Goal: Task Accomplishment & Management: Manage account settings

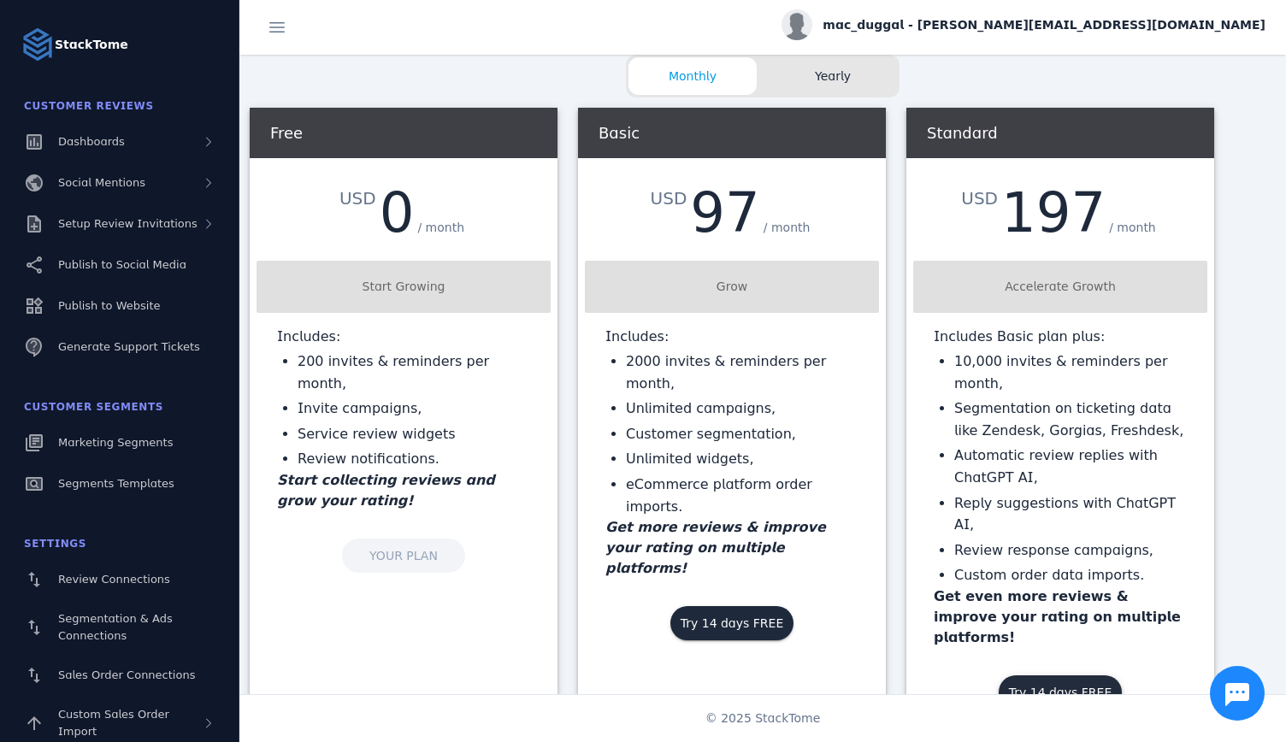
click at [1054, 687] on span "Try 14 days FREE" at bounding box center [1060, 693] width 103 height 12
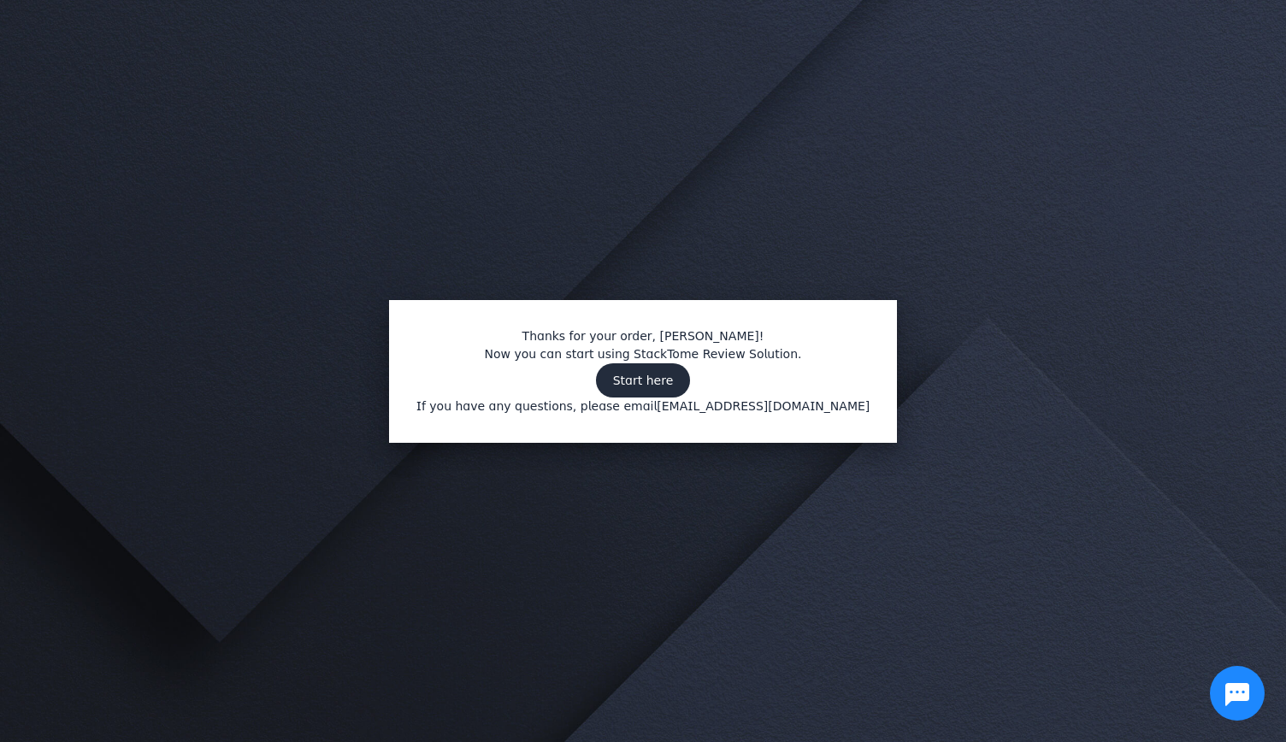
click at [652, 391] on span at bounding box center [643, 380] width 95 height 41
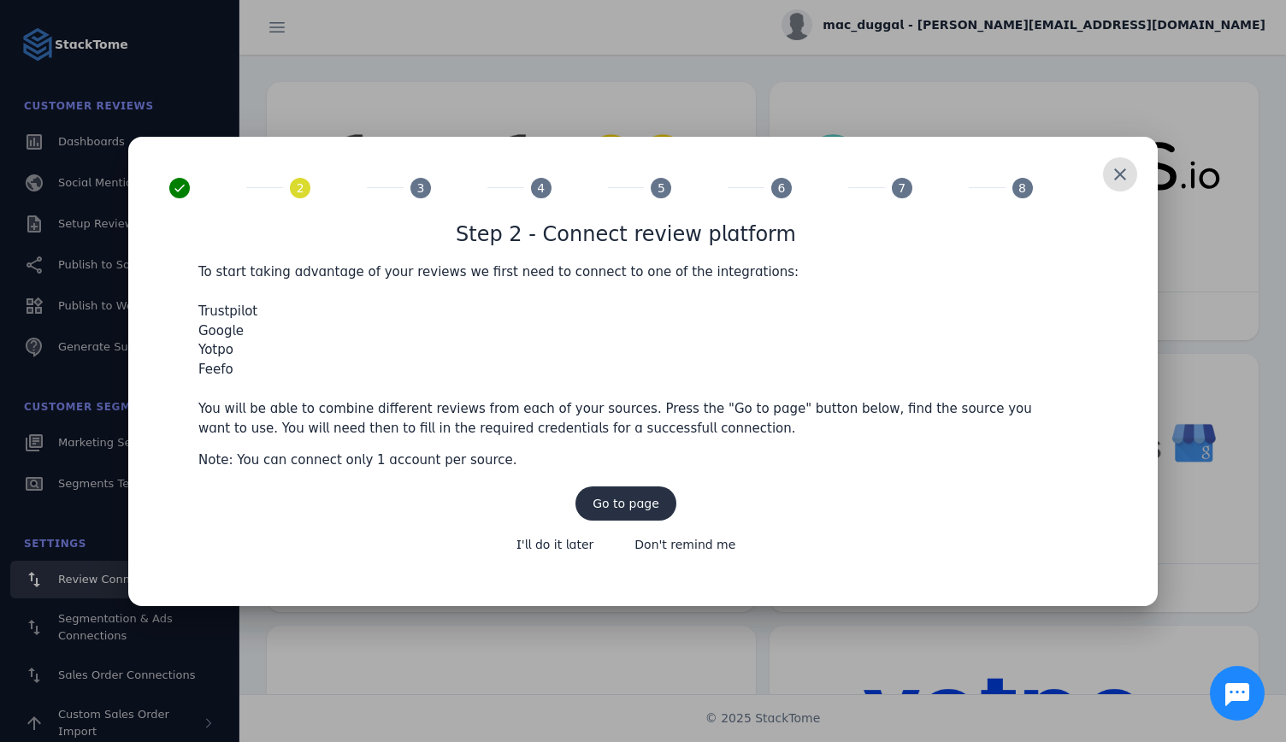
click at [638, 507] on span "Go to page" at bounding box center [626, 504] width 67 height 12
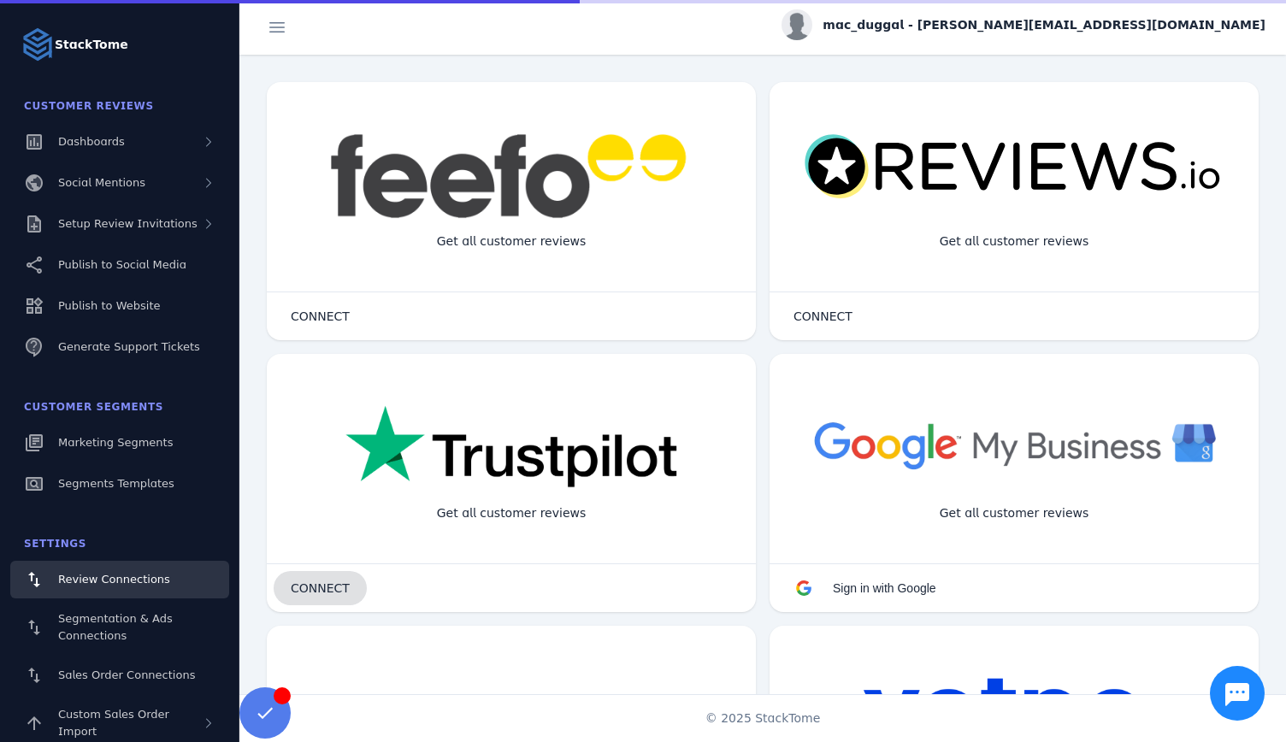
click at [307, 594] on span "CONNECT" at bounding box center [320, 588] width 59 height 12
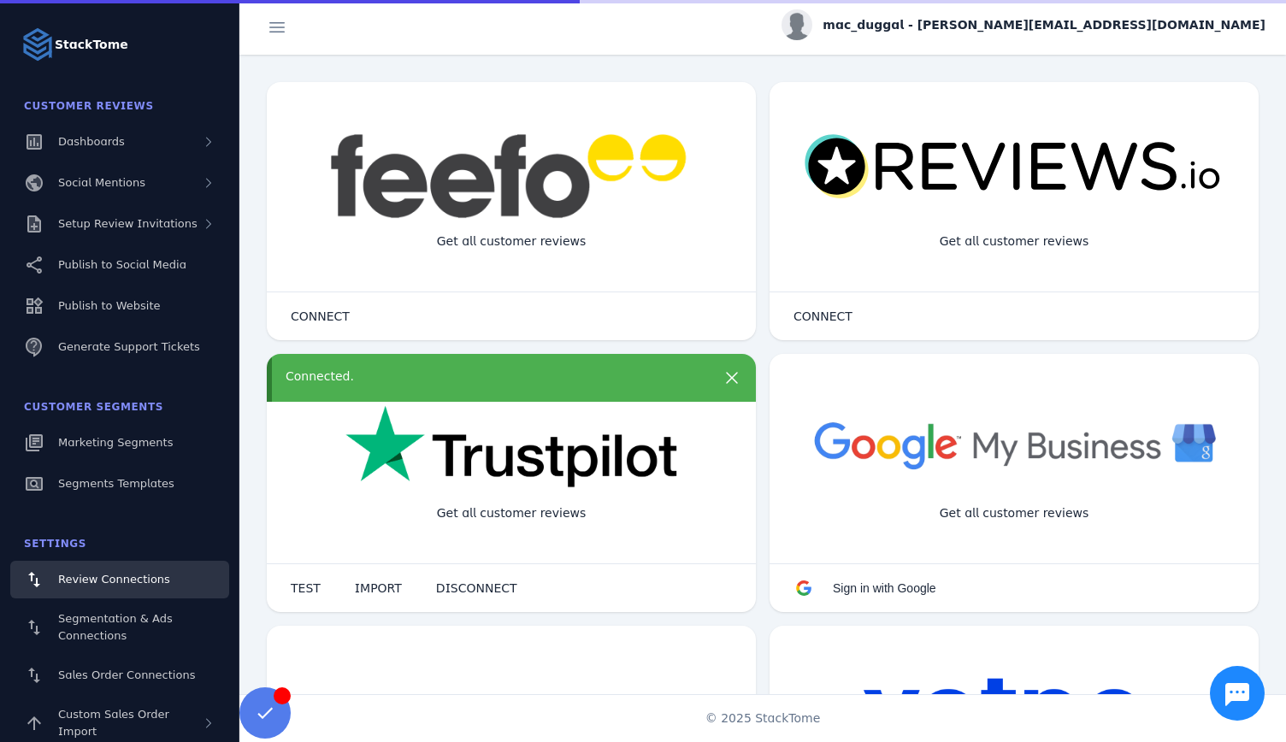
scroll to position [292, 0]
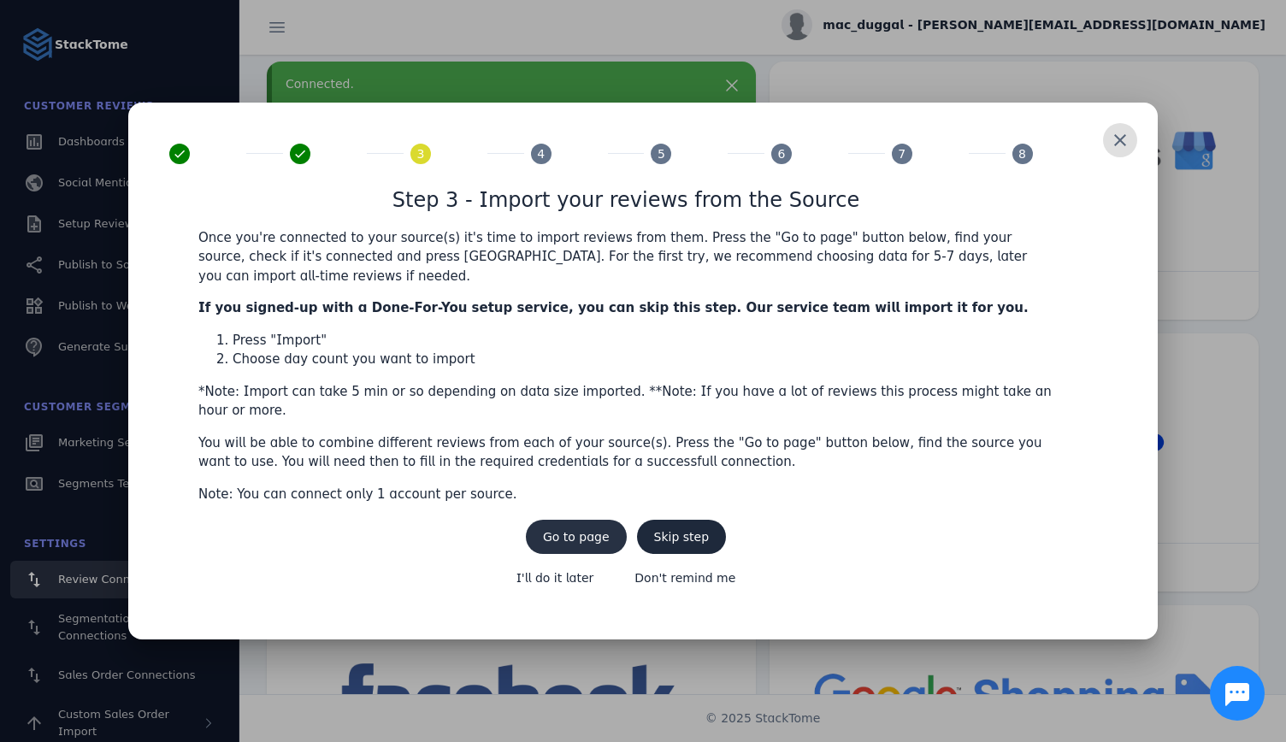
click at [593, 531] on span "Go to page" at bounding box center [576, 537] width 67 height 12
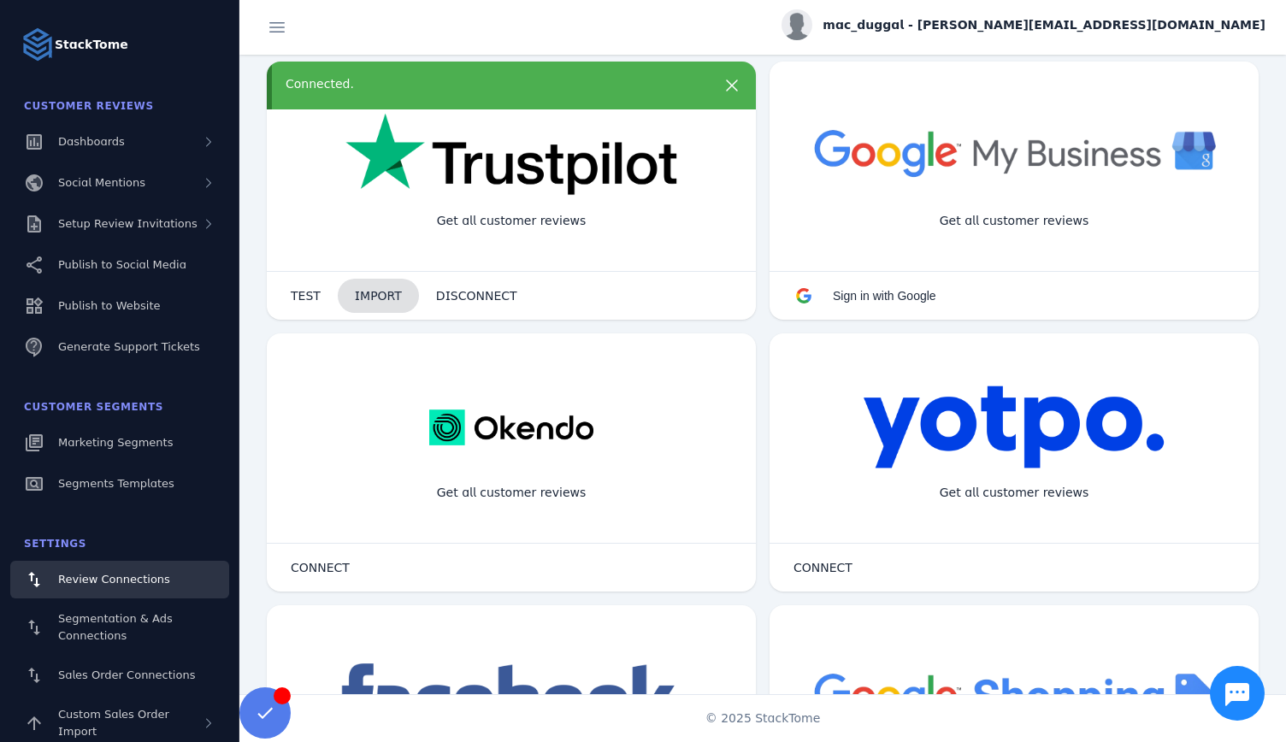
click at [362, 298] on span "IMPORT" at bounding box center [378, 296] width 47 height 12
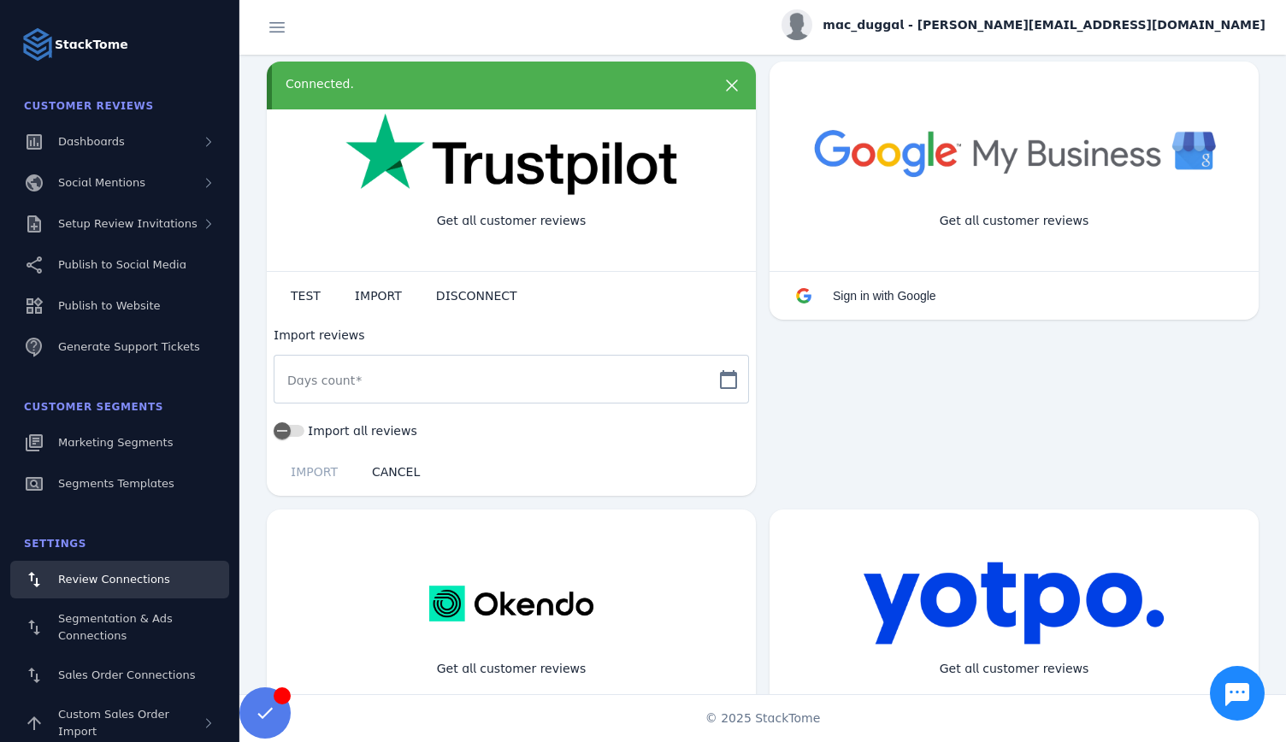
click at [355, 379] on span at bounding box center [358, 381] width 7 height 14
click at [350, 379] on input "Days count" at bounding box center [495, 379] width 417 height 21
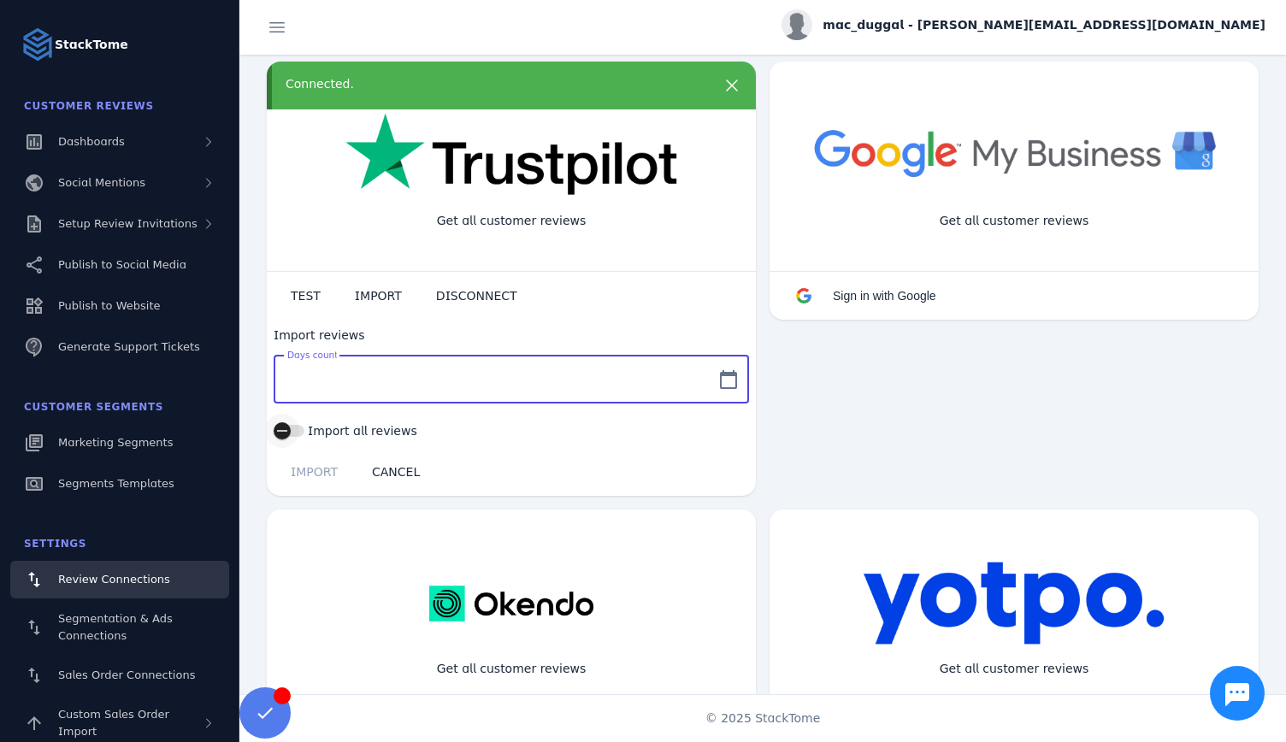
click at [296, 428] on div "button" at bounding box center [282, 431] width 34 height 34
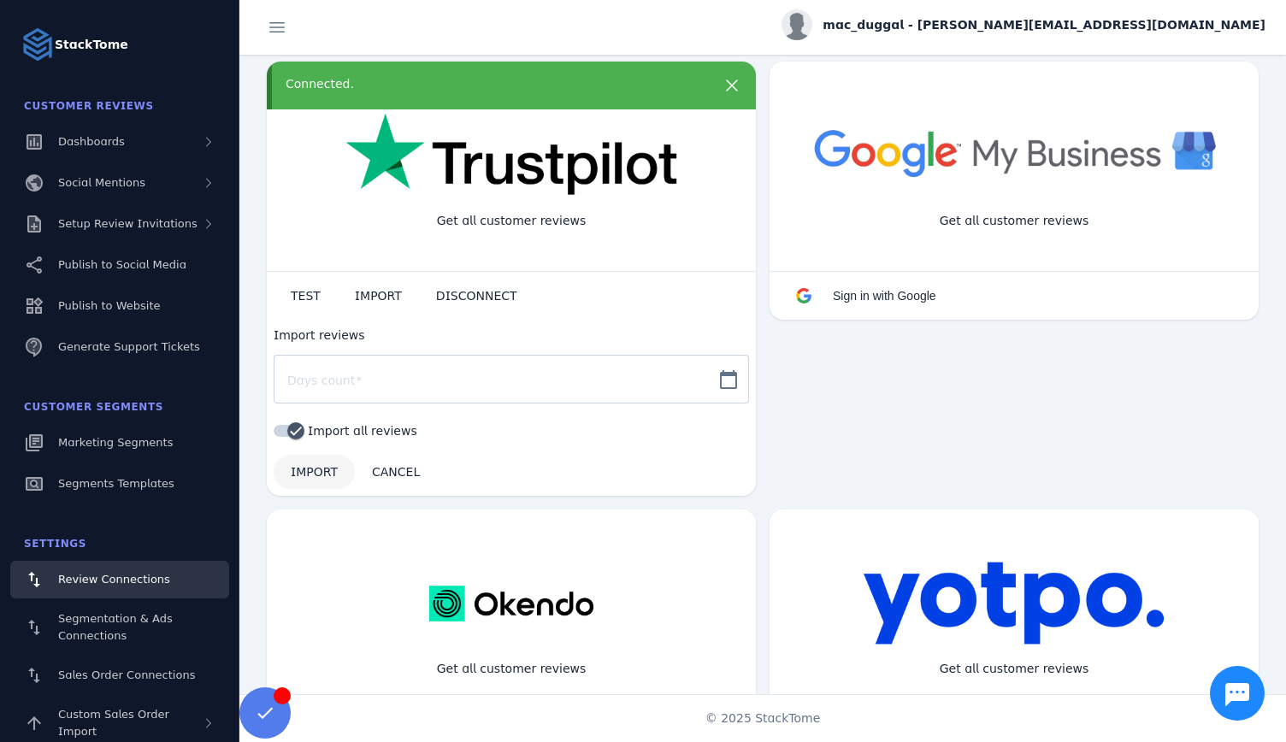
click at [313, 469] on span "IMPORT" at bounding box center [314, 472] width 47 height 12
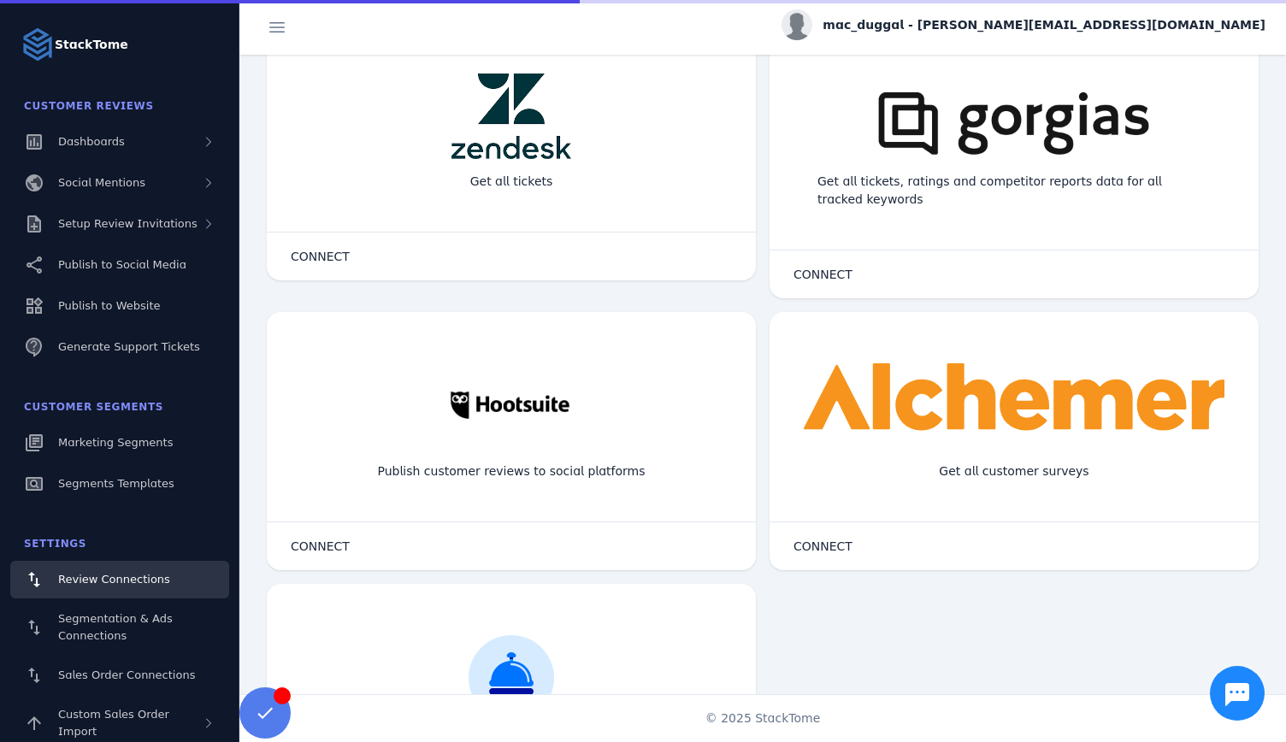
scroll to position [1144, 0]
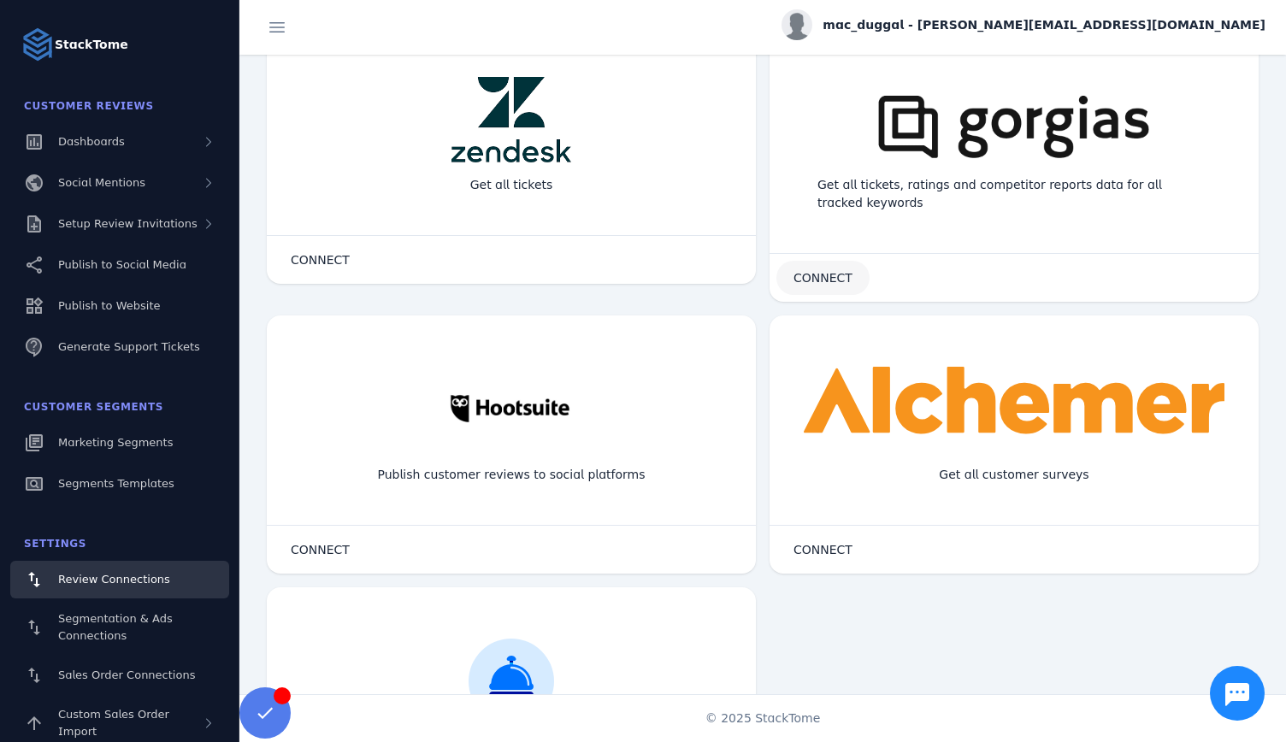
click at [819, 281] on span "CONNECT" at bounding box center [823, 278] width 59 height 12
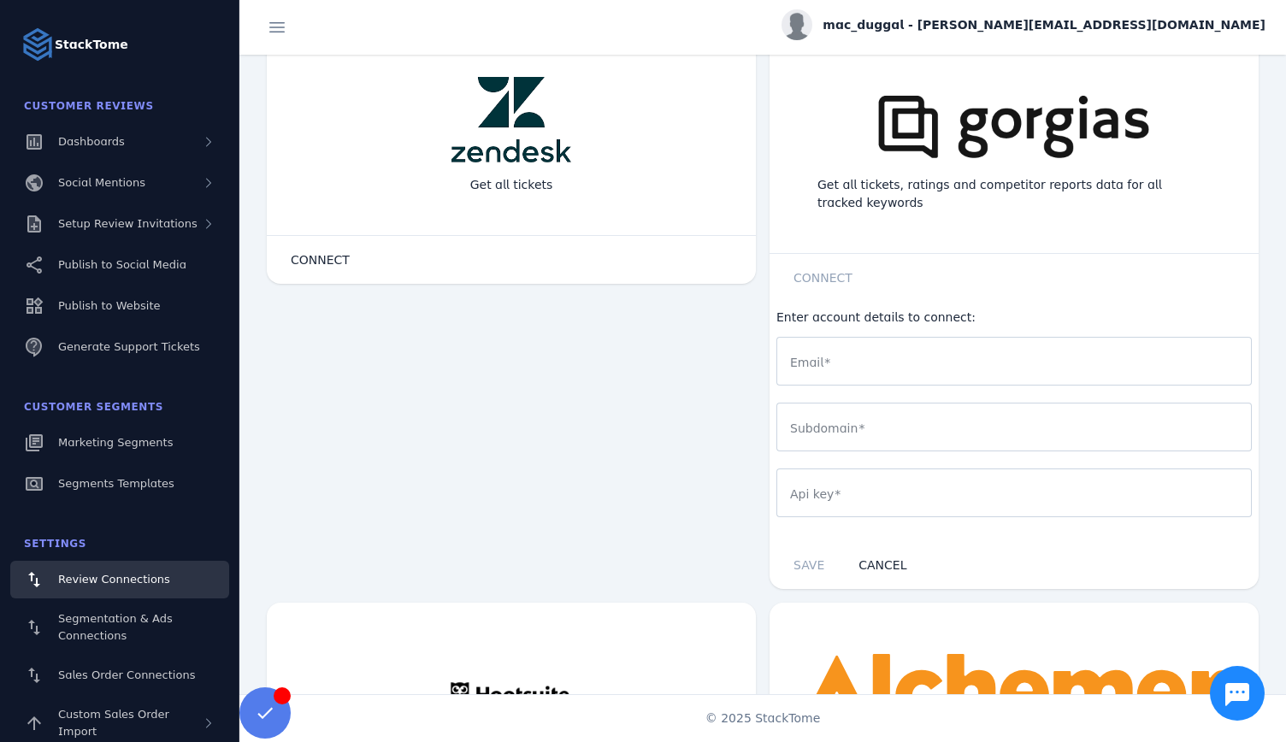
click at [876, 364] on input "Email" at bounding box center [1014, 361] width 448 height 21
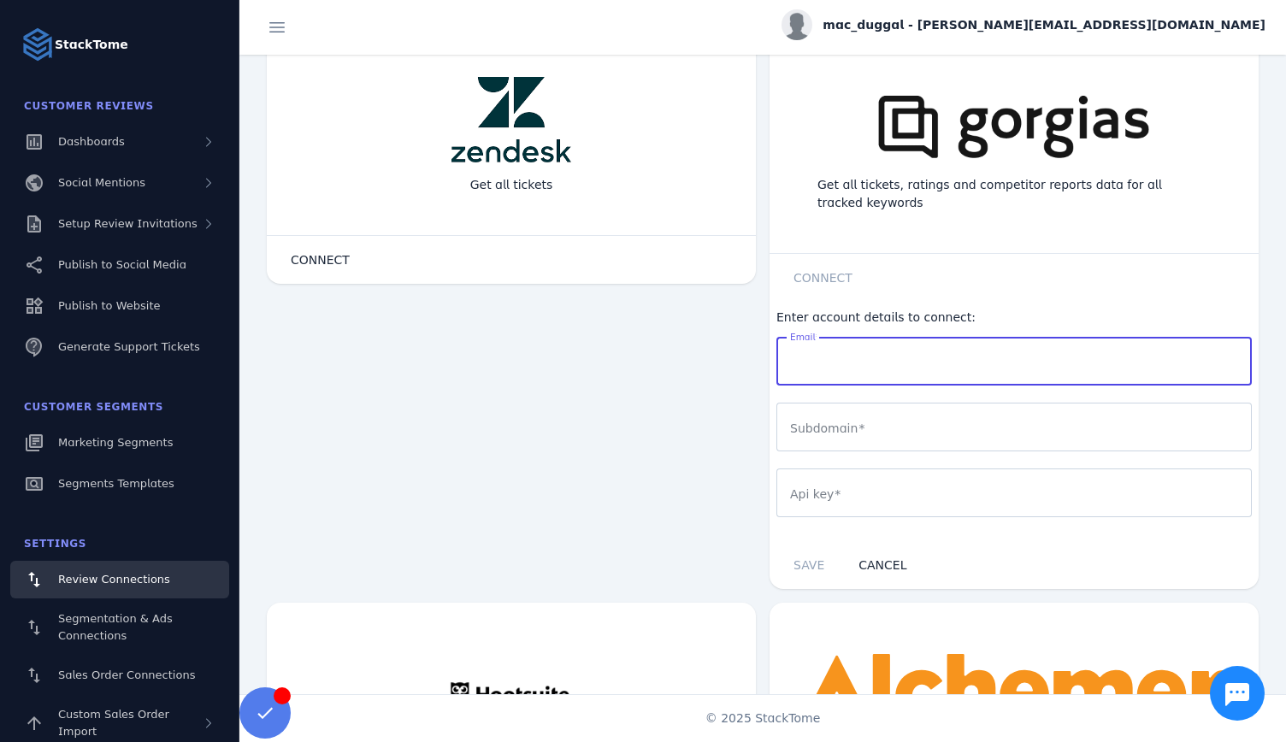
click at [824, 360] on input "Email" at bounding box center [1014, 361] width 448 height 21
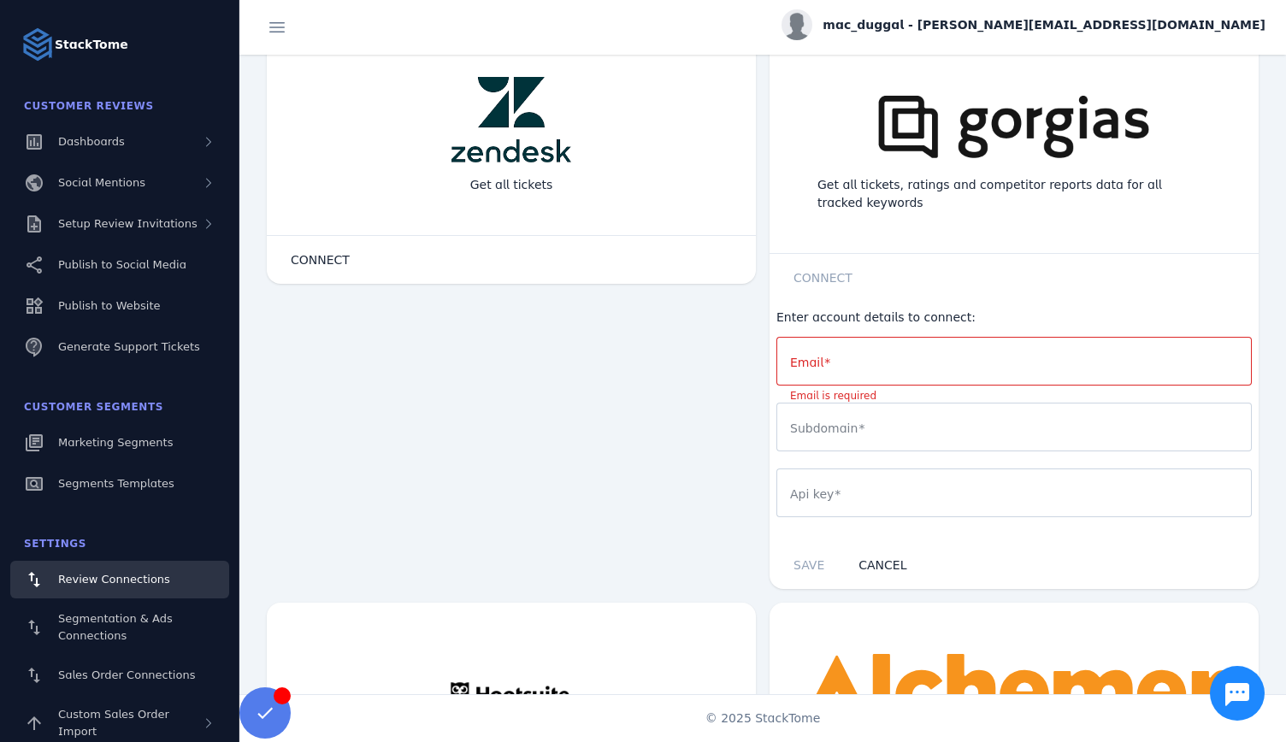
click at [683, 390] on div "more_vert Get all customer reviews CONNECT Connection Details close Username Me…" at bounding box center [762, 375] width 1047 height 640
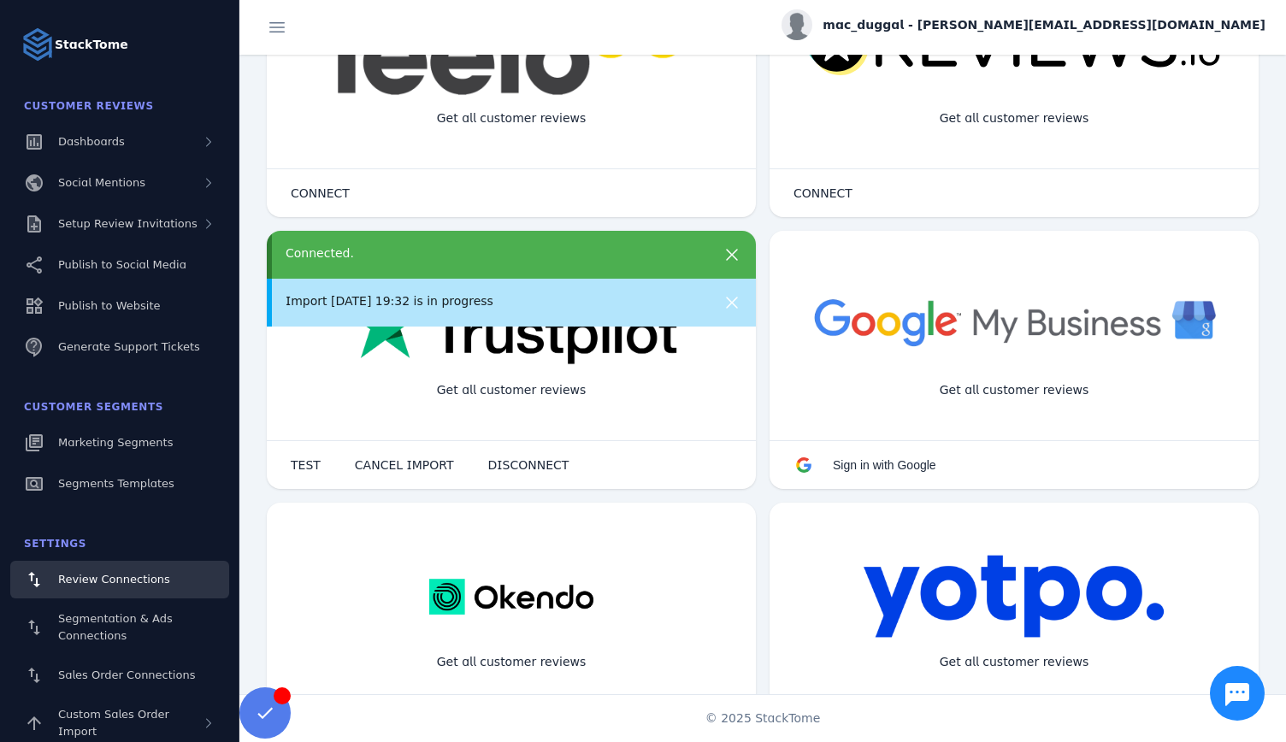
scroll to position [0, 0]
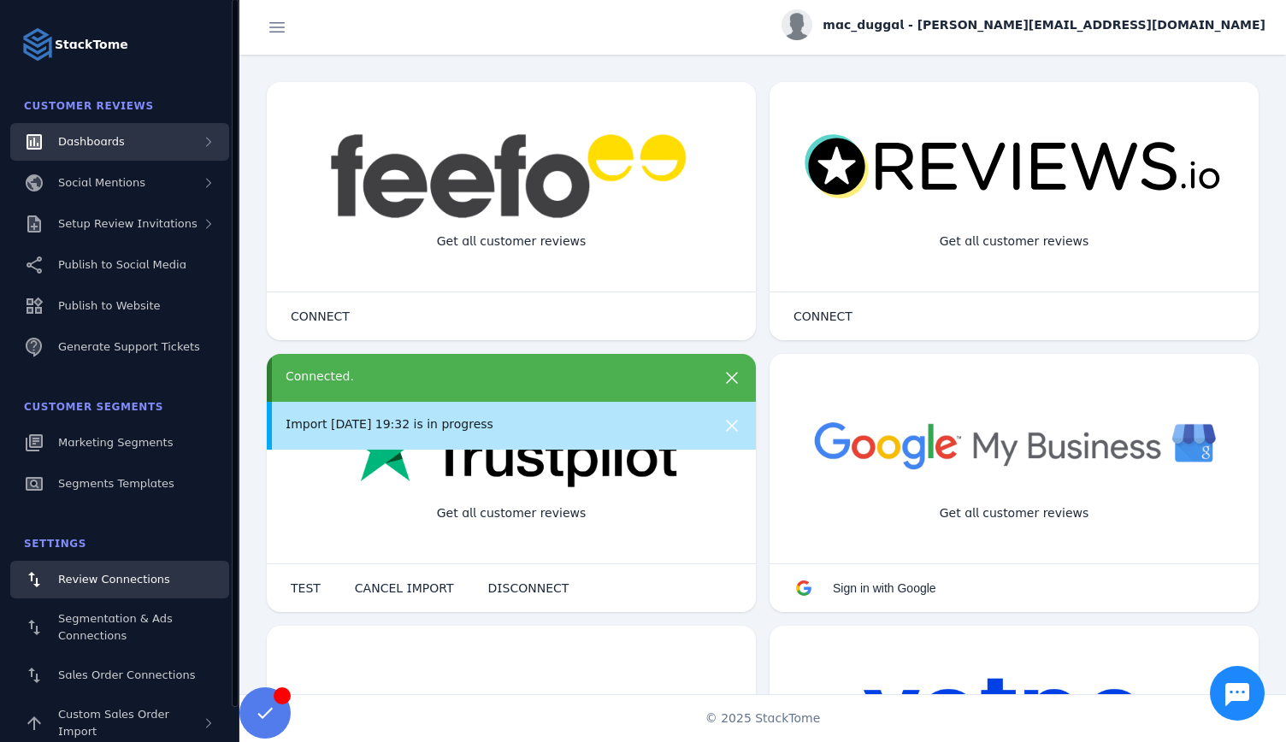
click at [116, 141] on span "Dashboards" at bounding box center [91, 141] width 67 height 13
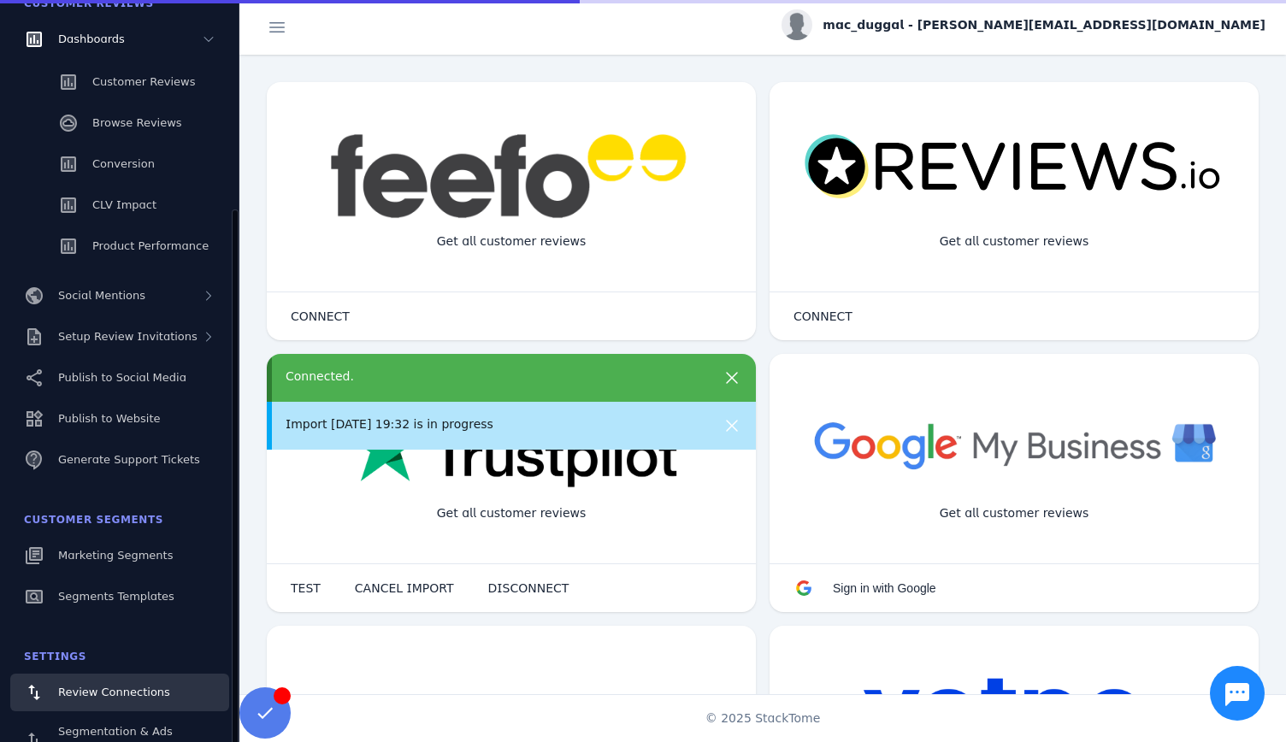
scroll to position [253, 0]
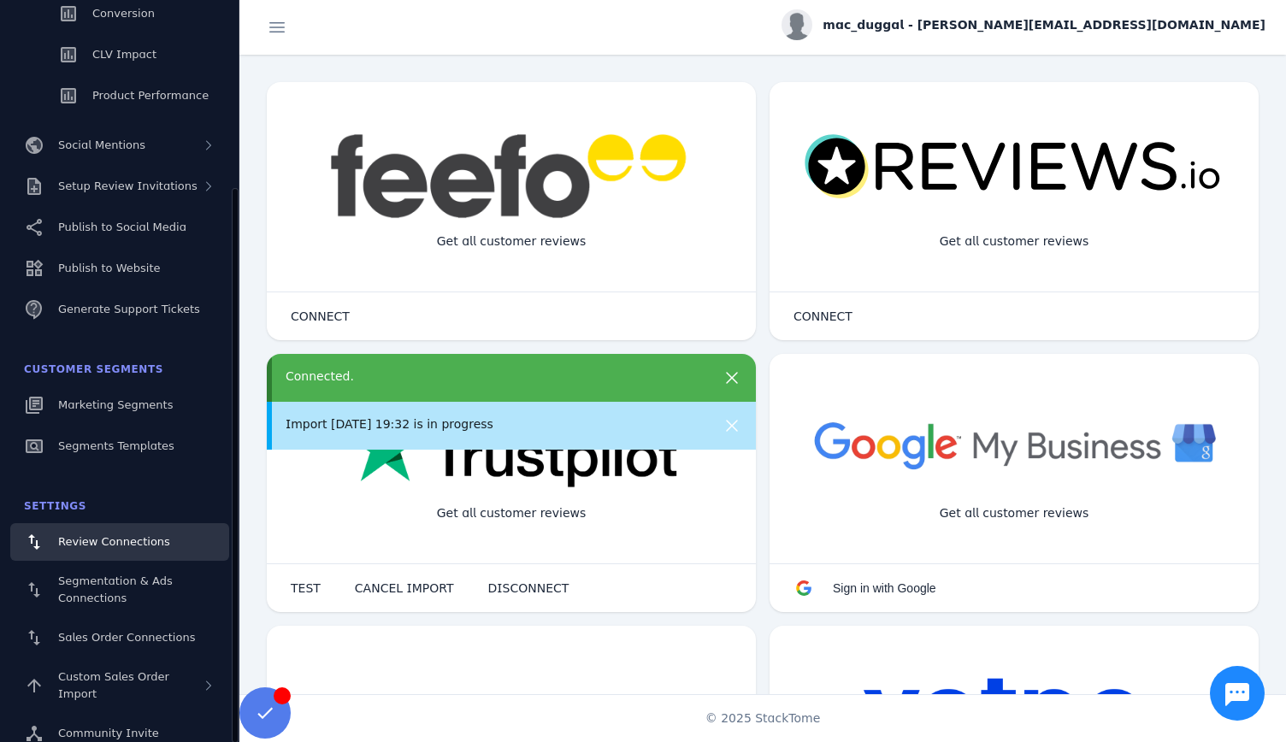
click at [212, 369] on div "Customer Segments" at bounding box center [119, 369] width 219 height 34
click at [1166, 25] on span "mac_duggal - [PERSON_NAME][EMAIL_ADDRESS][DOMAIN_NAME]" at bounding box center [1044, 25] width 443 height 18
click at [1199, 64] on span "My Profile" at bounding box center [1216, 68] width 58 height 21
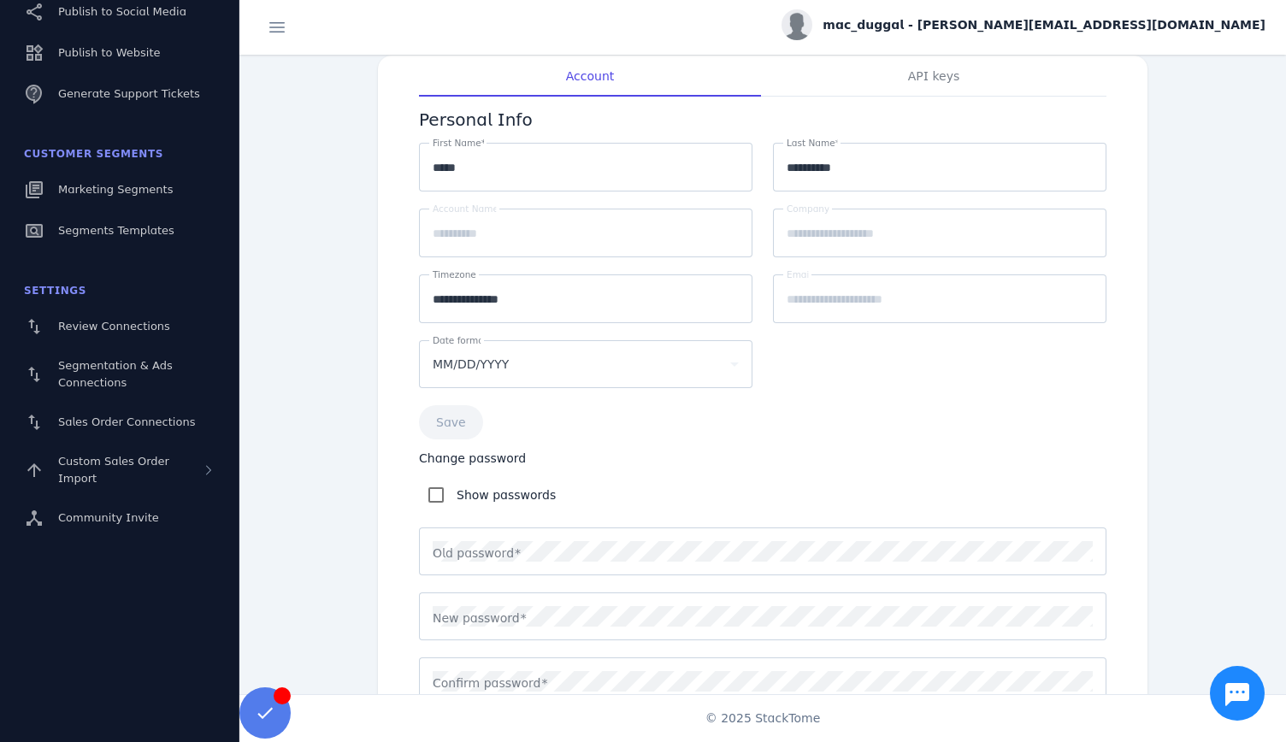
scroll to position [21, 0]
click at [1064, 35] on div "mac_duggal - [PERSON_NAME][EMAIL_ADDRESS][DOMAIN_NAME]" at bounding box center [1024, 24] width 484 height 31
click at [1279, 304] on div at bounding box center [643, 371] width 1286 height 742
click at [1187, 32] on span "mac_duggal - [PERSON_NAME][EMAIL_ADDRESS][DOMAIN_NAME]" at bounding box center [1044, 25] width 443 height 18
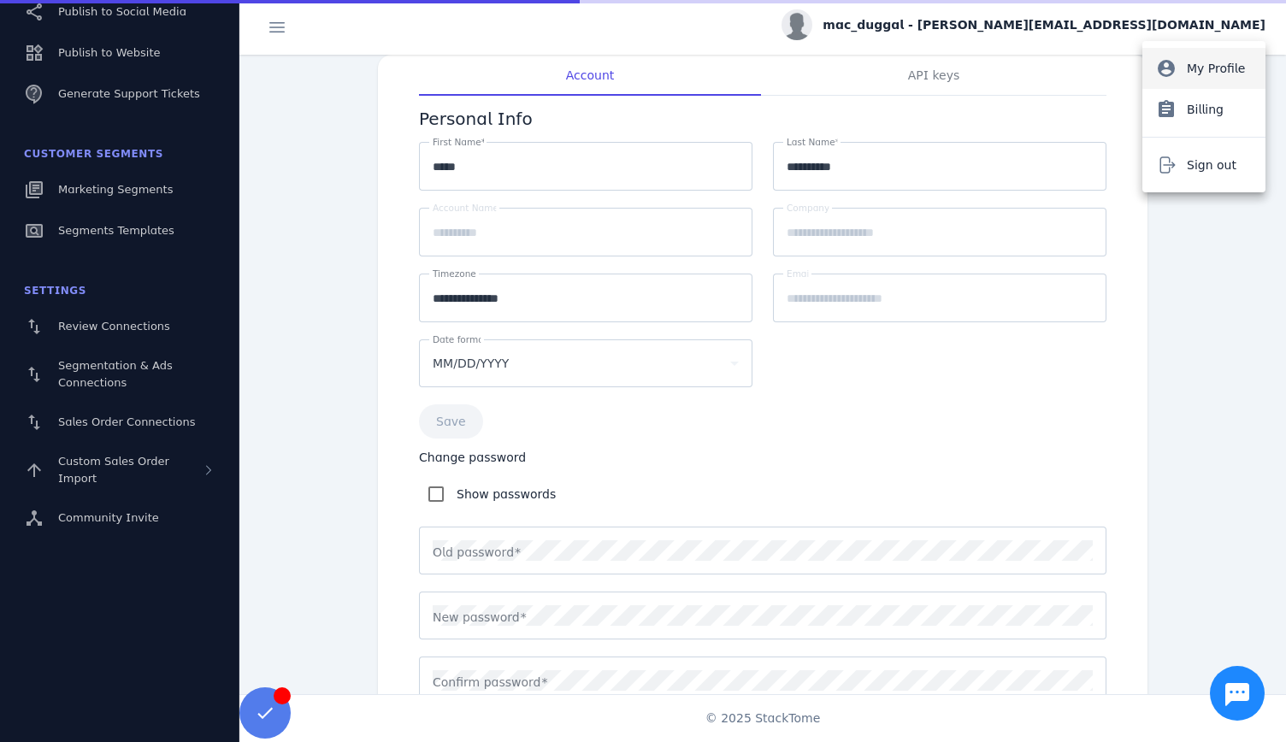
click at [1187, 63] on span "My Profile" at bounding box center [1216, 68] width 58 height 21
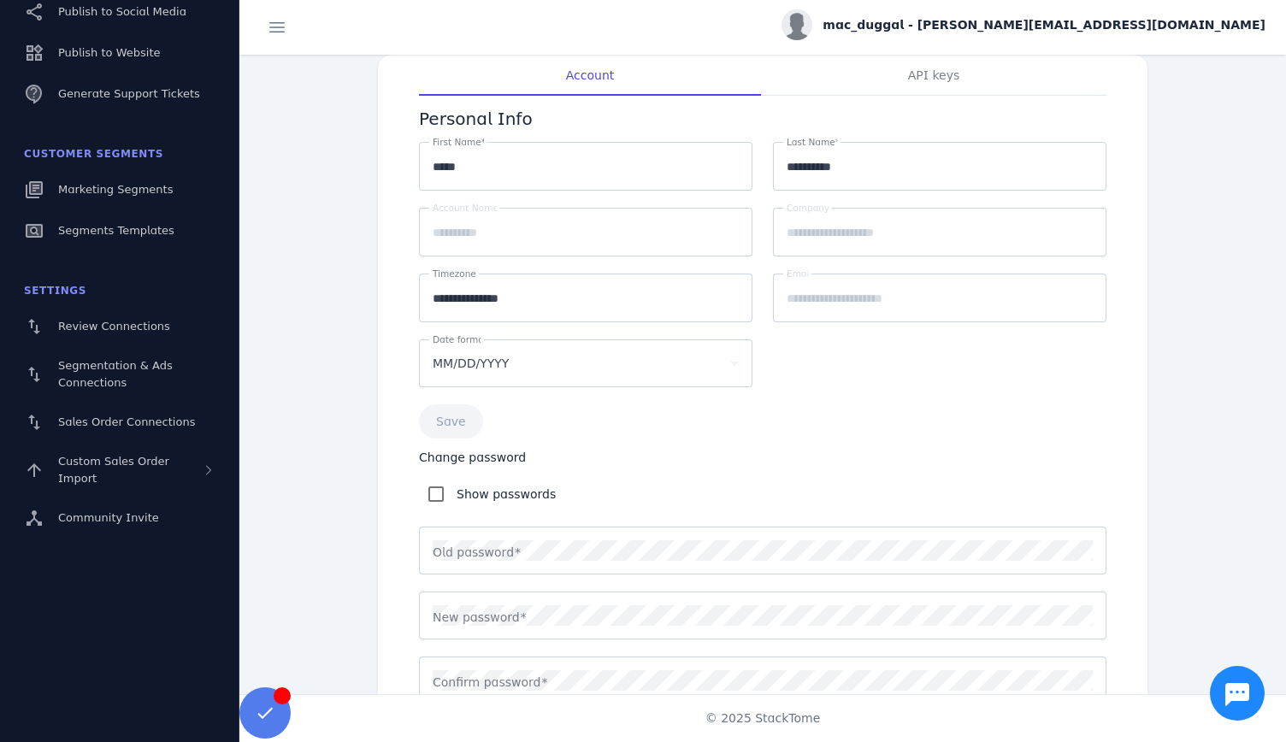
click at [1178, 28] on span "mac_duggal - [PERSON_NAME][EMAIL_ADDRESS][DOMAIN_NAME]" at bounding box center [1044, 25] width 443 height 18
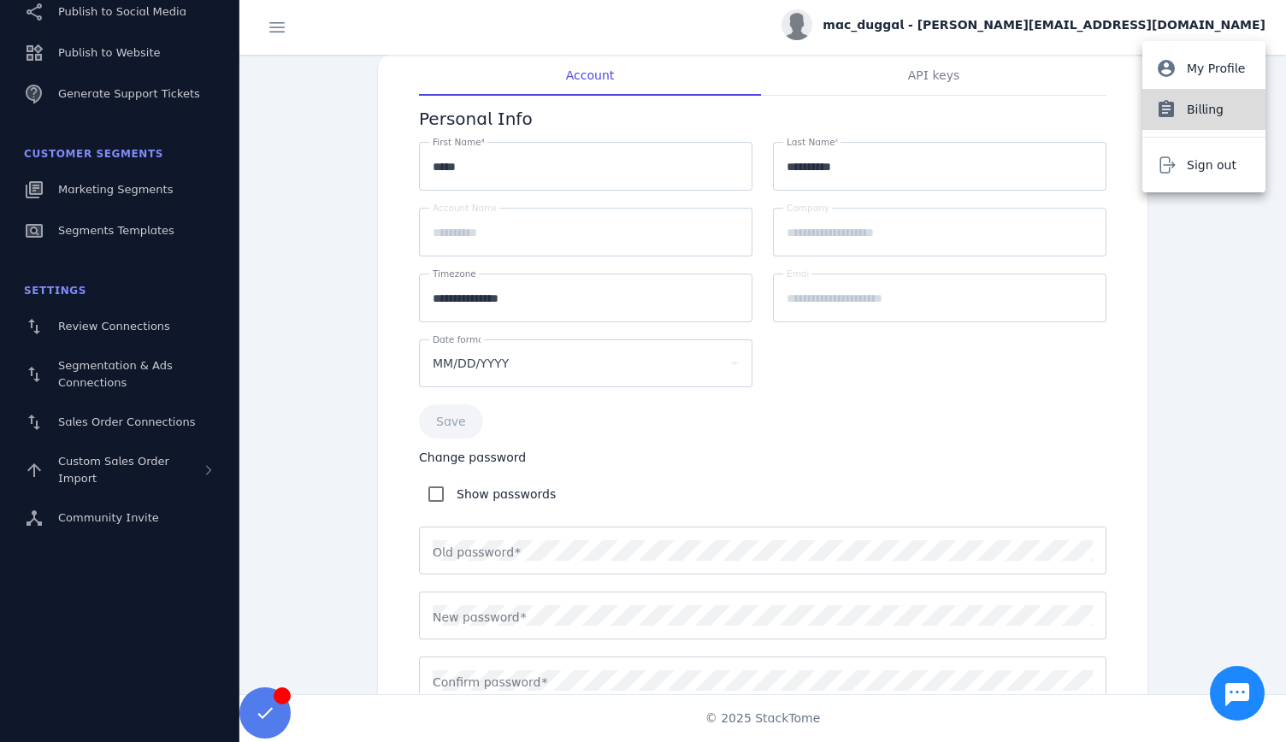
click at [1187, 113] on span "Billing" at bounding box center [1205, 109] width 37 height 21
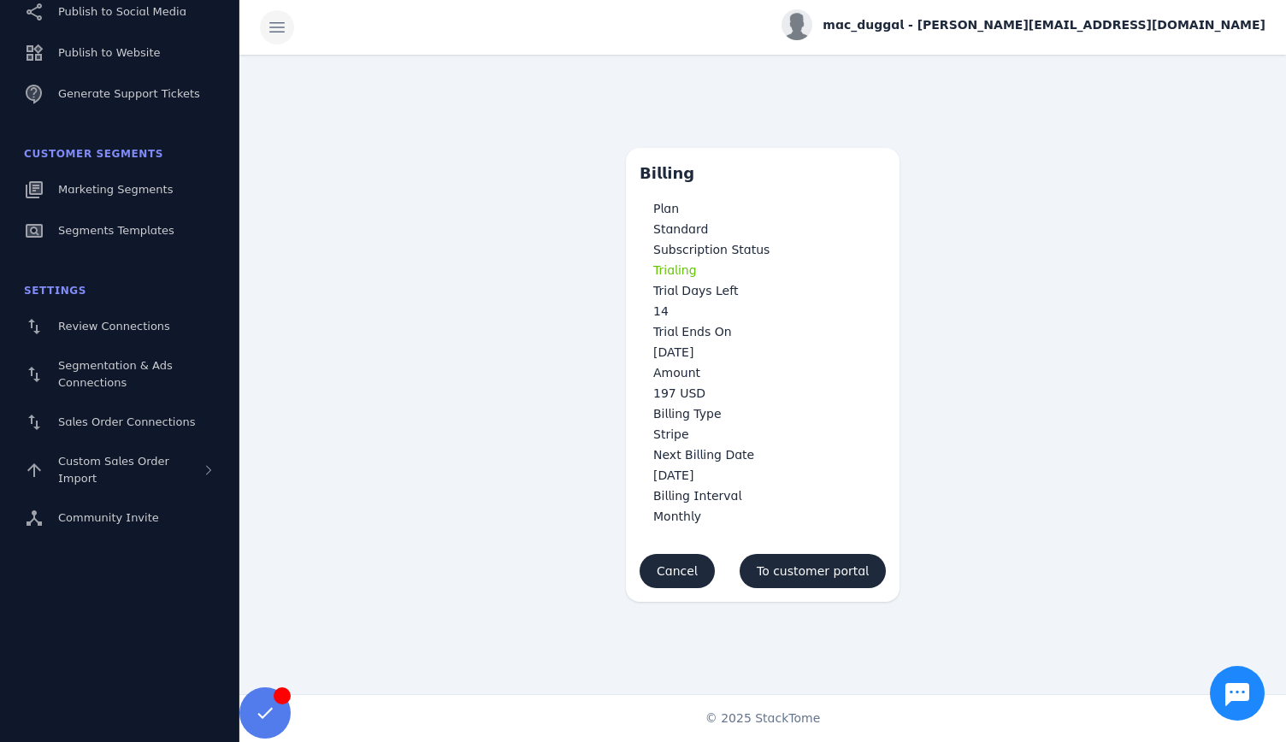
click at [270, 27] on span at bounding box center [277, 27] width 41 height 41
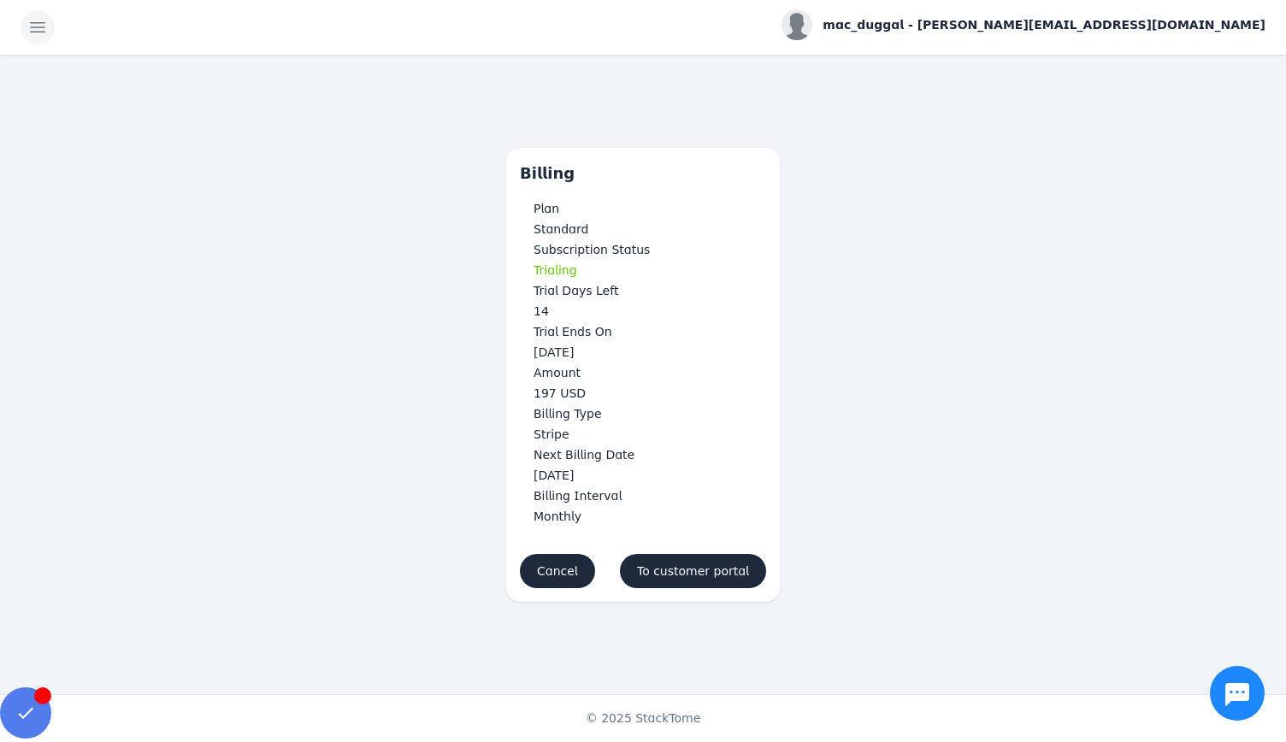
click at [38, 32] on span at bounding box center [37, 27] width 41 height 41
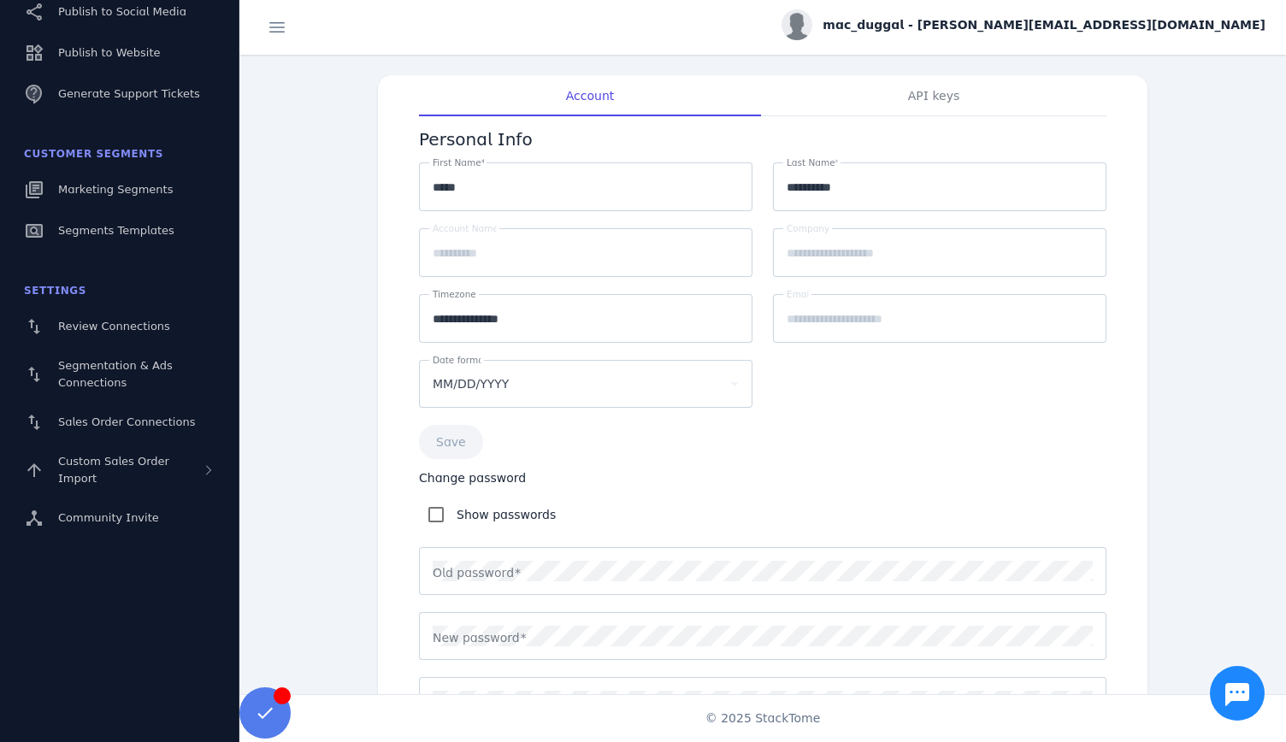
click at [812, 21] on img at bounding box center [797, 24] width 31 height 31
click at [1209, 64] on span "My Profile" at bounding box center [1216, 68] width 58 height 21
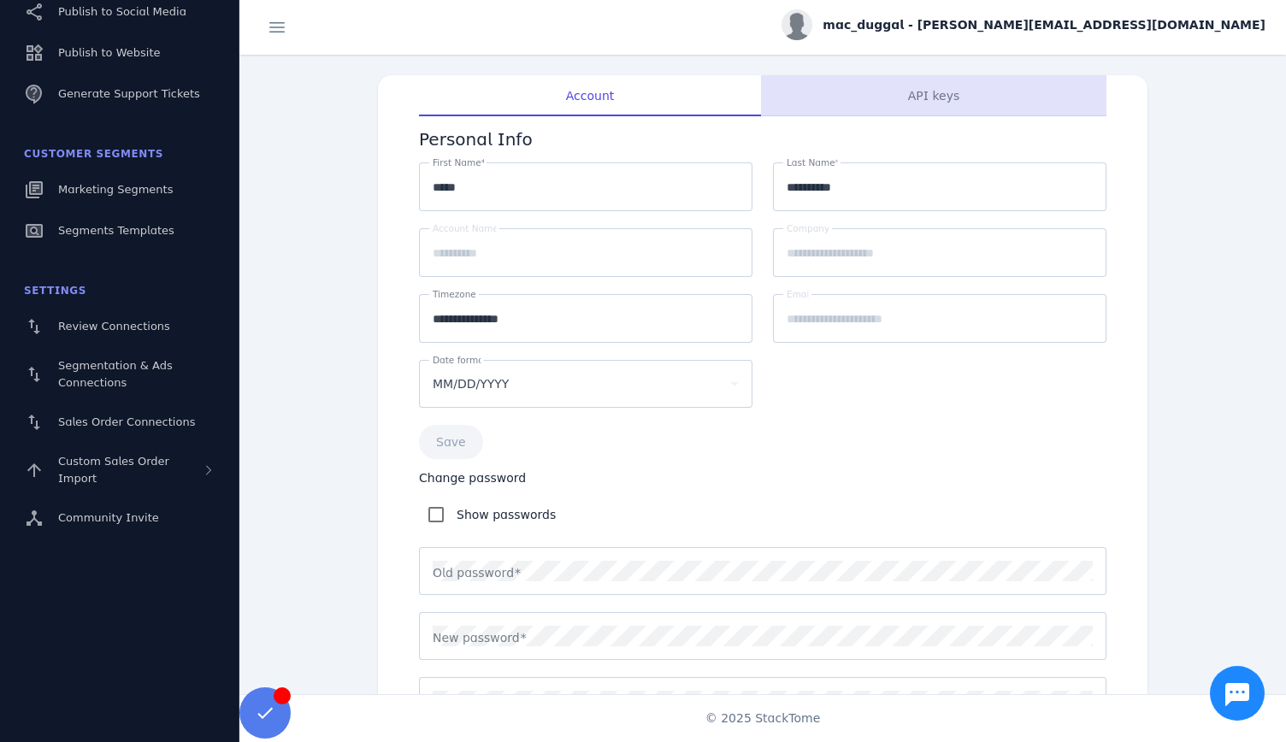
click at [945, 93] on span "API keys" at bounding box center [933, 96] width 51 height 12
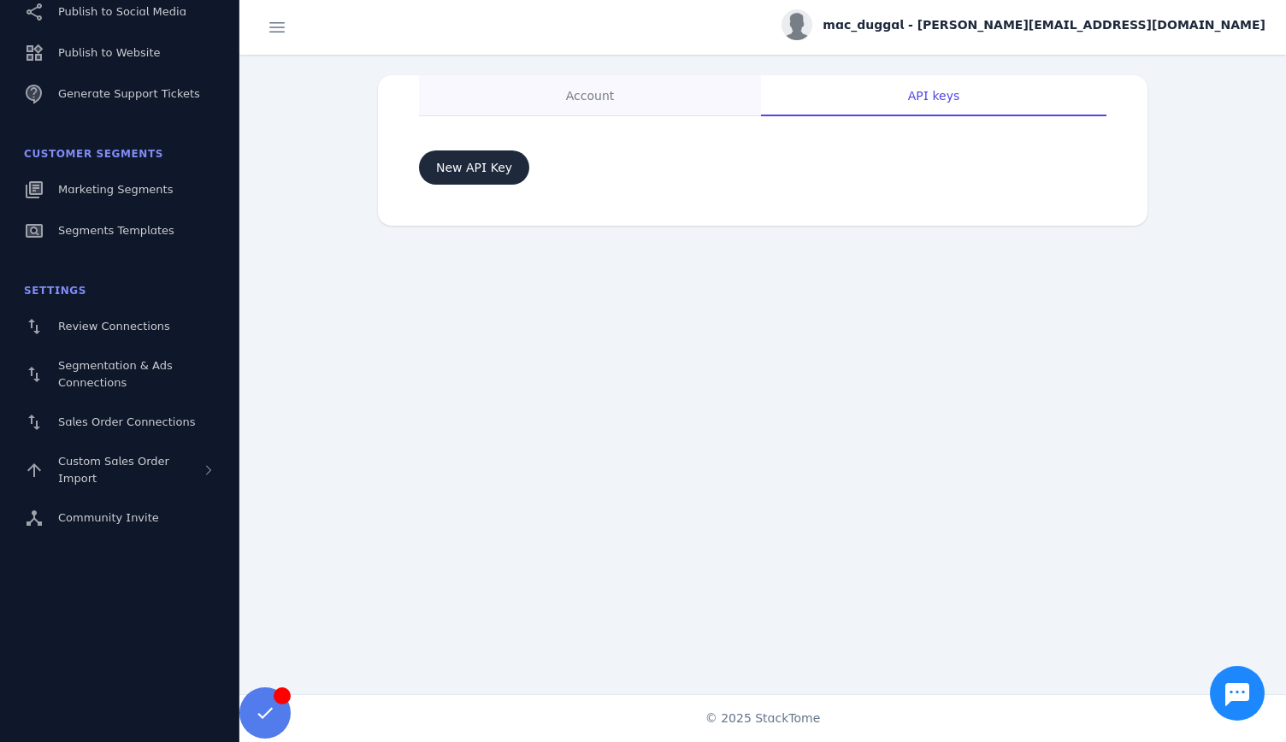
click at [597, 96] on span "Account" at bounding box center [590, 96] width 49 height 12
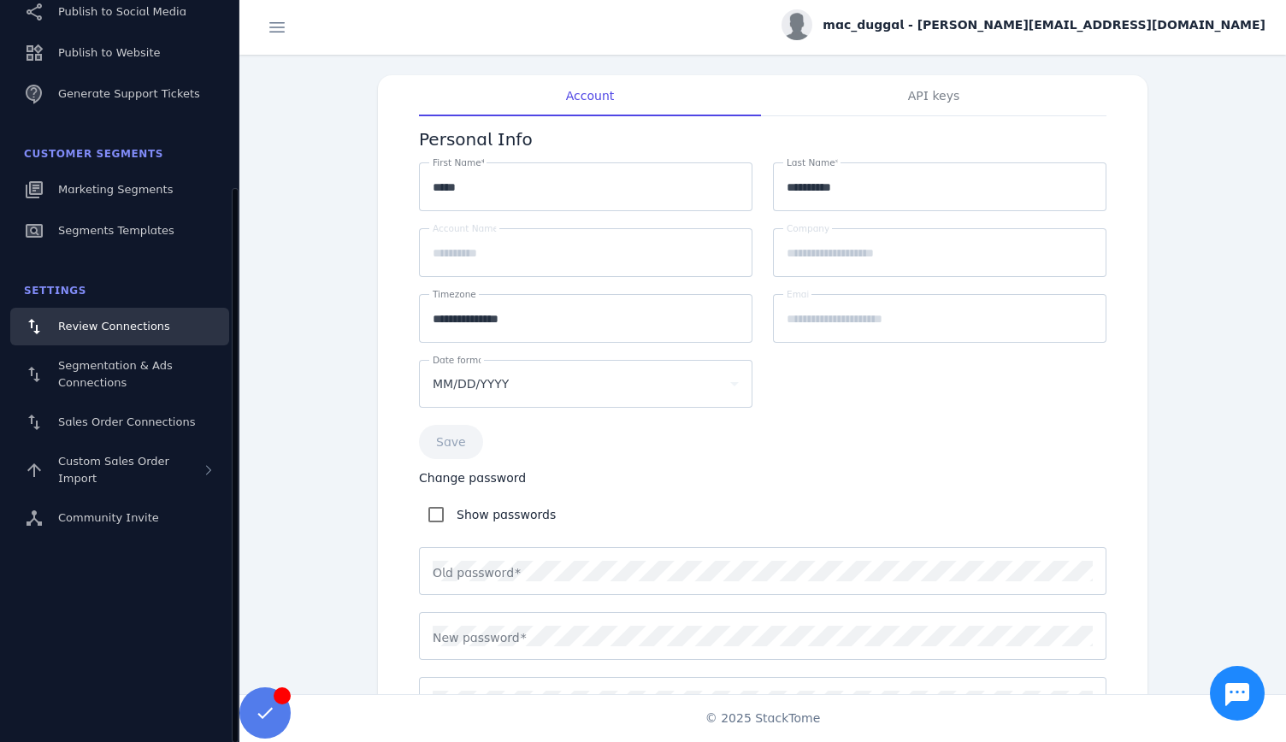
click at [159, 324] on span "Review Connections" at bounding box center [114, 326] width 112 height 13
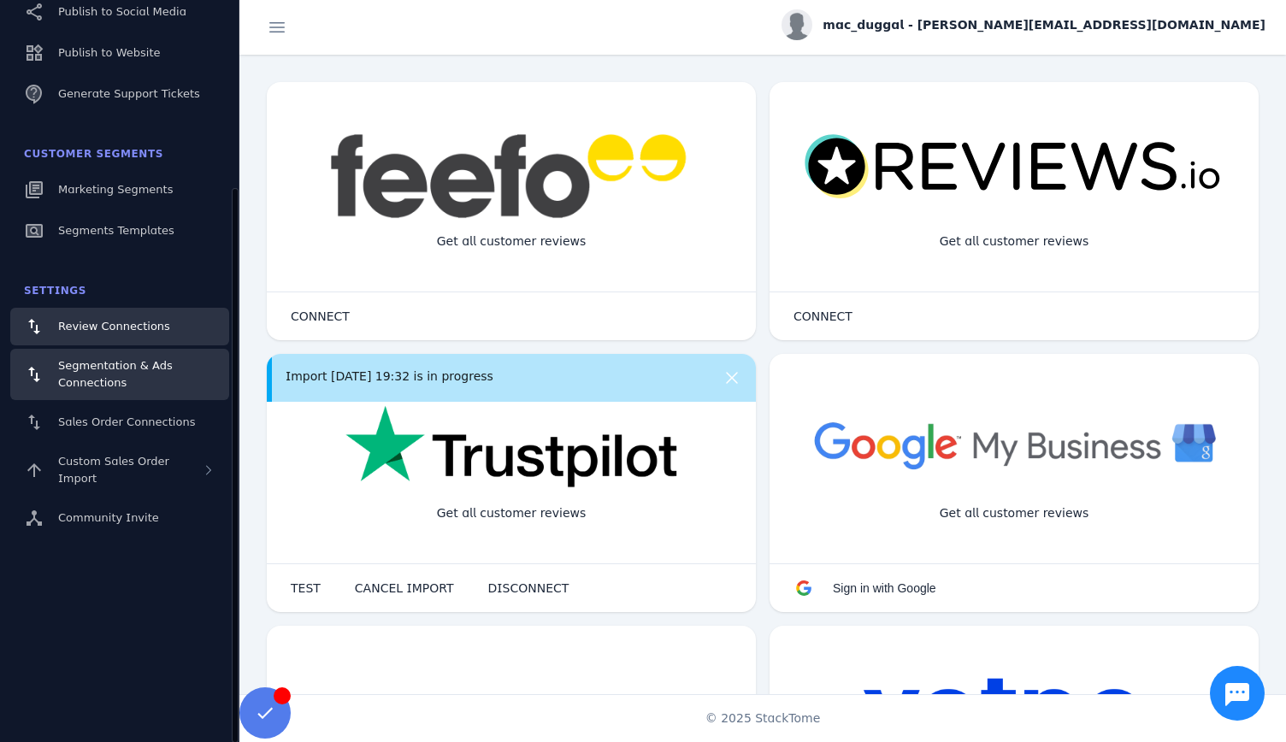
click at [138, 362] on span "Segmentation & Ads Connections" at bounding box center [115, 374] width 115 height 30
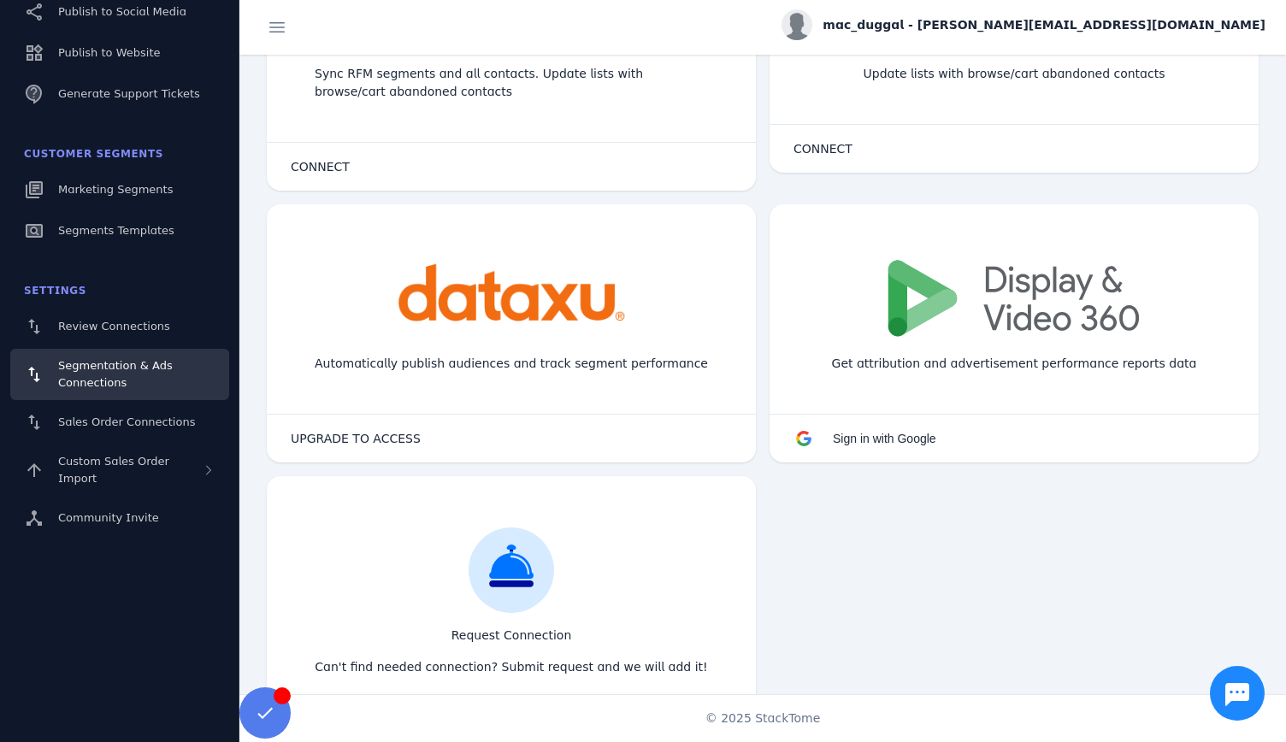
scroll to position [1355, 0]
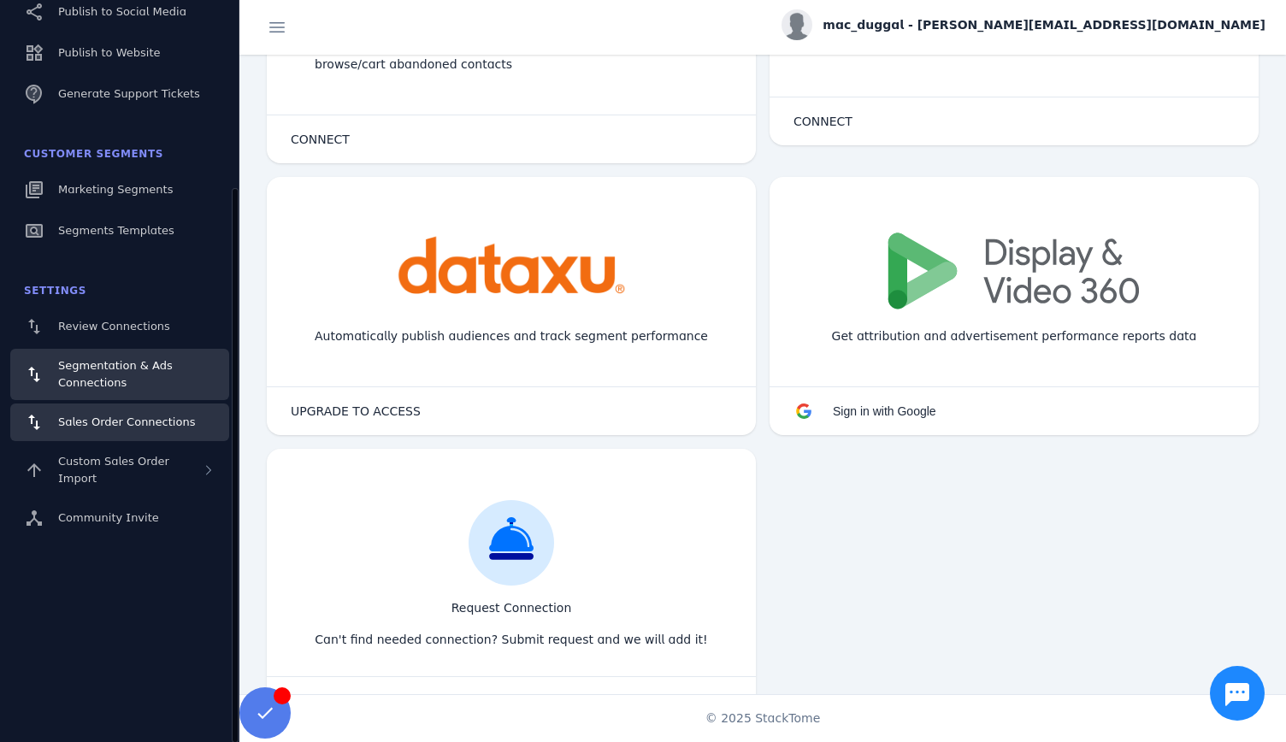
click at [146, 433] on link "Sales Order Connections" at bounding box center [119, 423] width 219 height 38
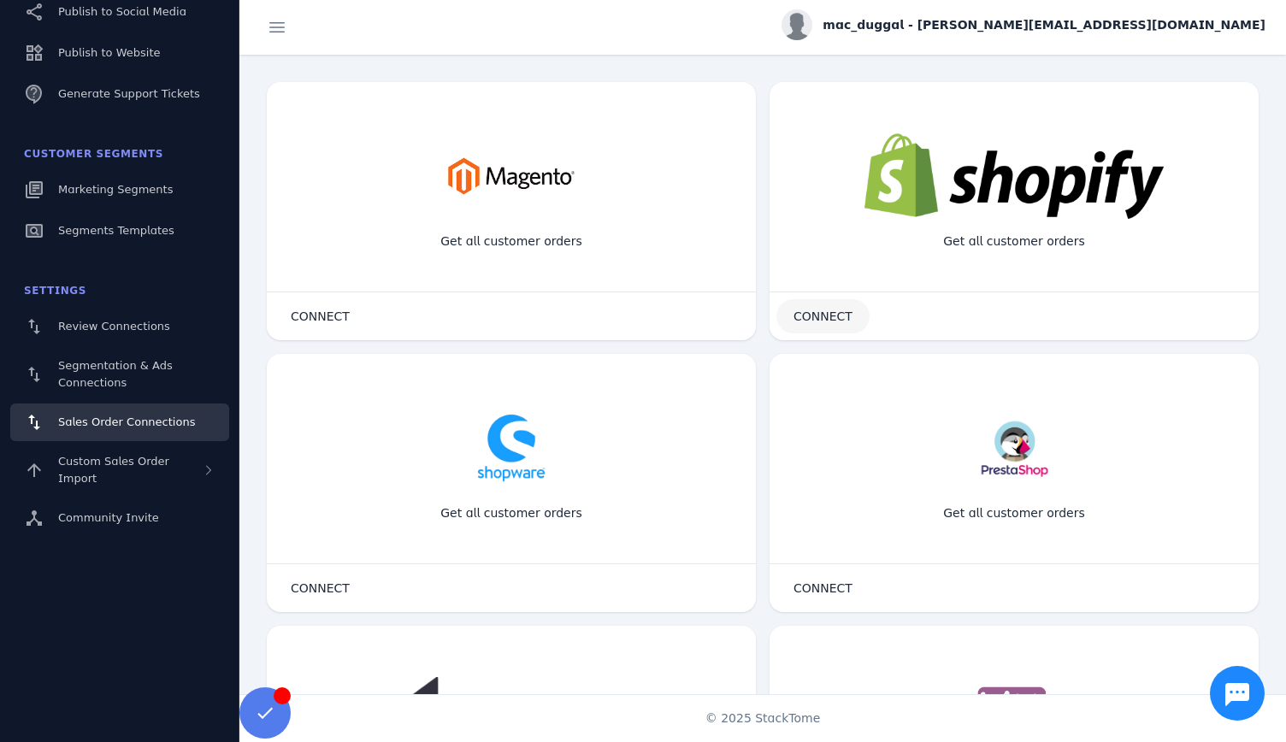
click at [819, 317] on span "CONNECT" at bounding box center [823, 316] width 59 height 12
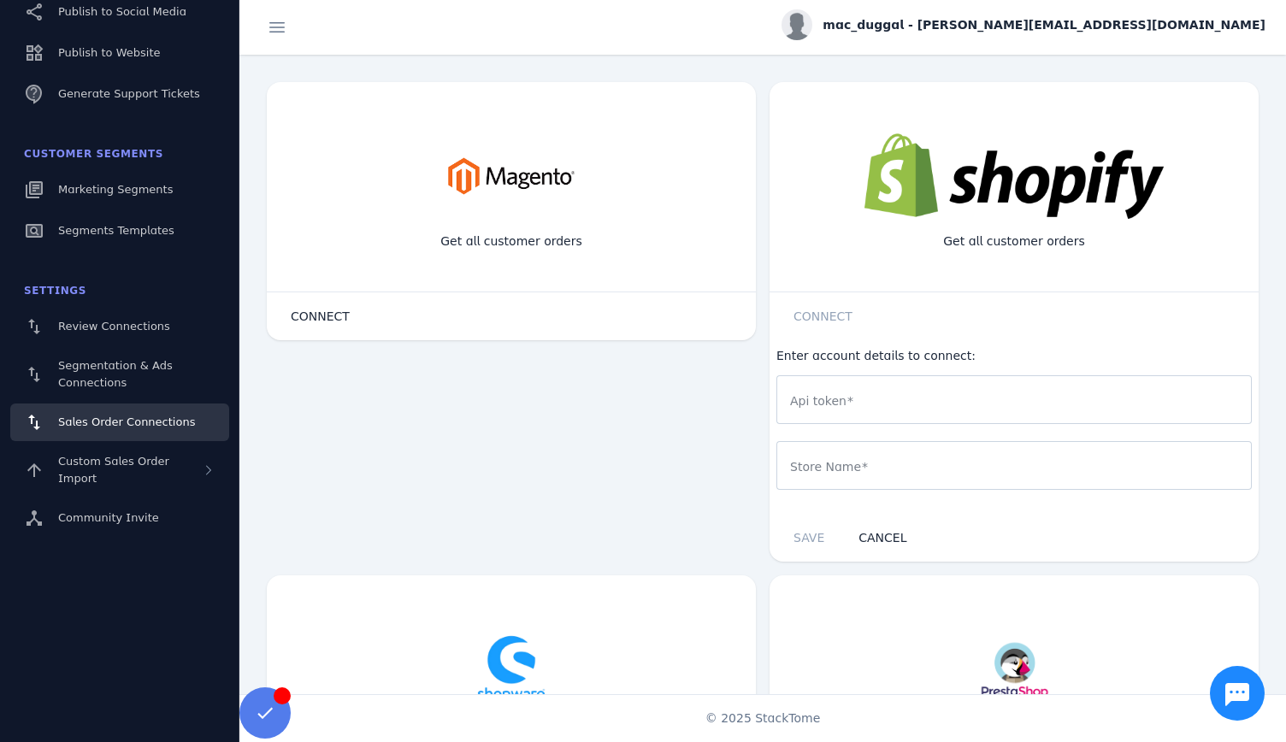
click at [848, 399] on input "Api token" at bounding box center [1014, 400] width 448 height 21
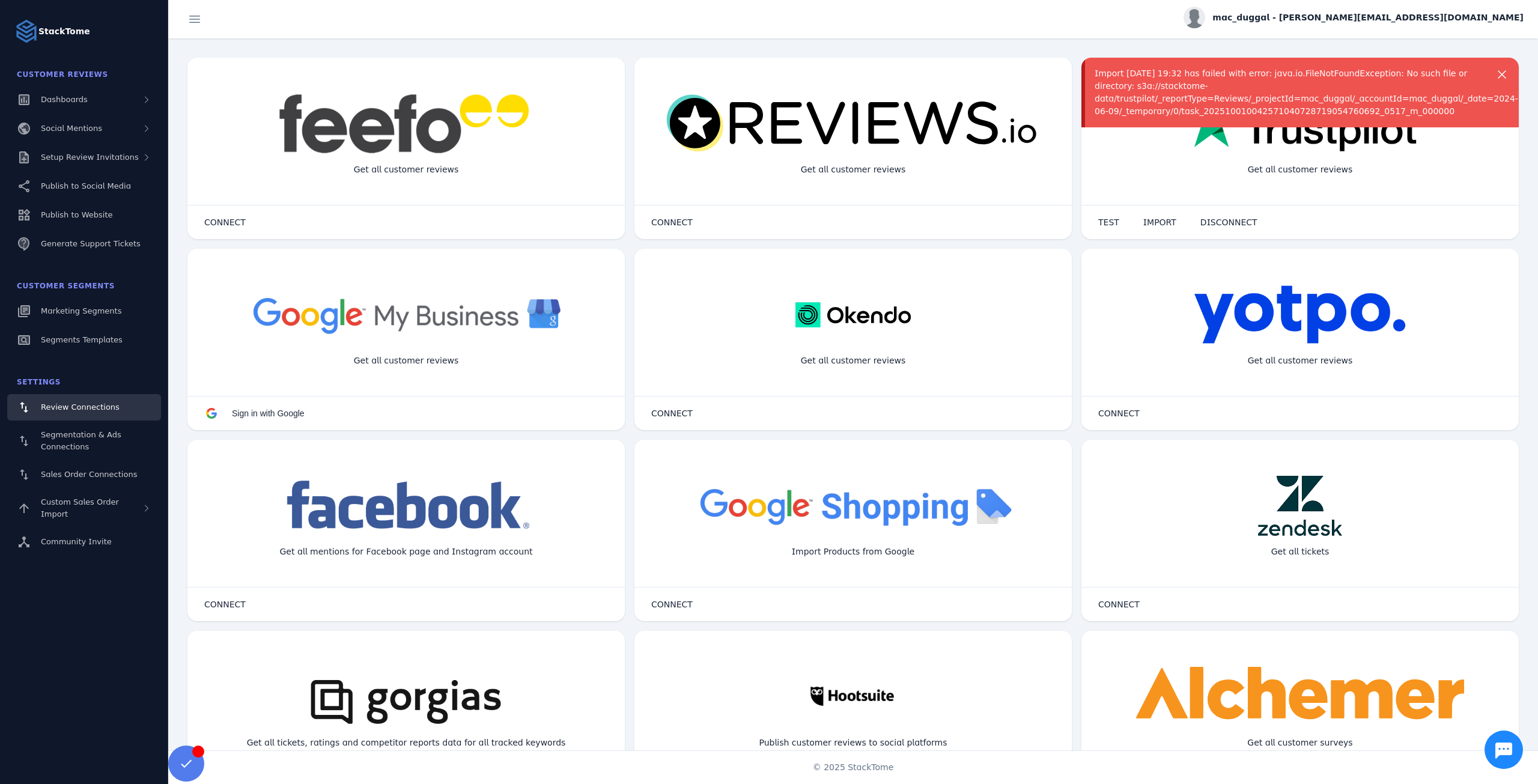
click at [1435, 22] on span "mac_duggal - [PERSON_NAME][EMAIL_ADDRESS][DOMAIN_NAME]" at bounding box center [1368, 18] width 311 height 13
click at [1226, 31] on div at bounding box center [769, 392] width 1538 height 784
click at [1147, 224] on span "IMPORT" at bounding box center [1159, 222] width 33 height 8
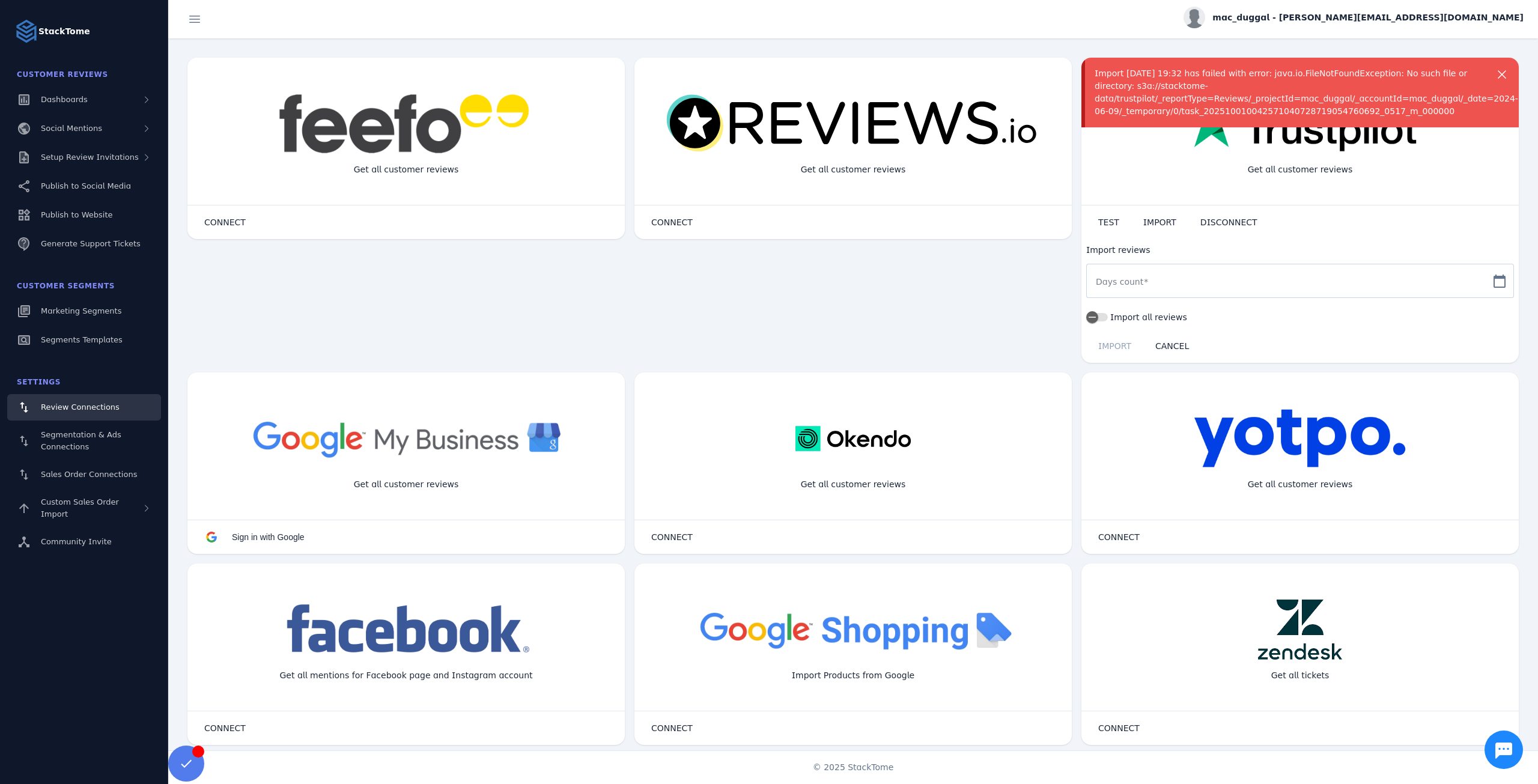
click at [1127, 280] on mat-label "Days count" at bounding box center [1120, 282] width 48 height 10
click at [1127, 280] on input "Days count" at bounding box center [1289, 281] width 387 height 15
type input "***"
click at [1105, 338] on span at bounding box center [1114, 346] width 57 height 29
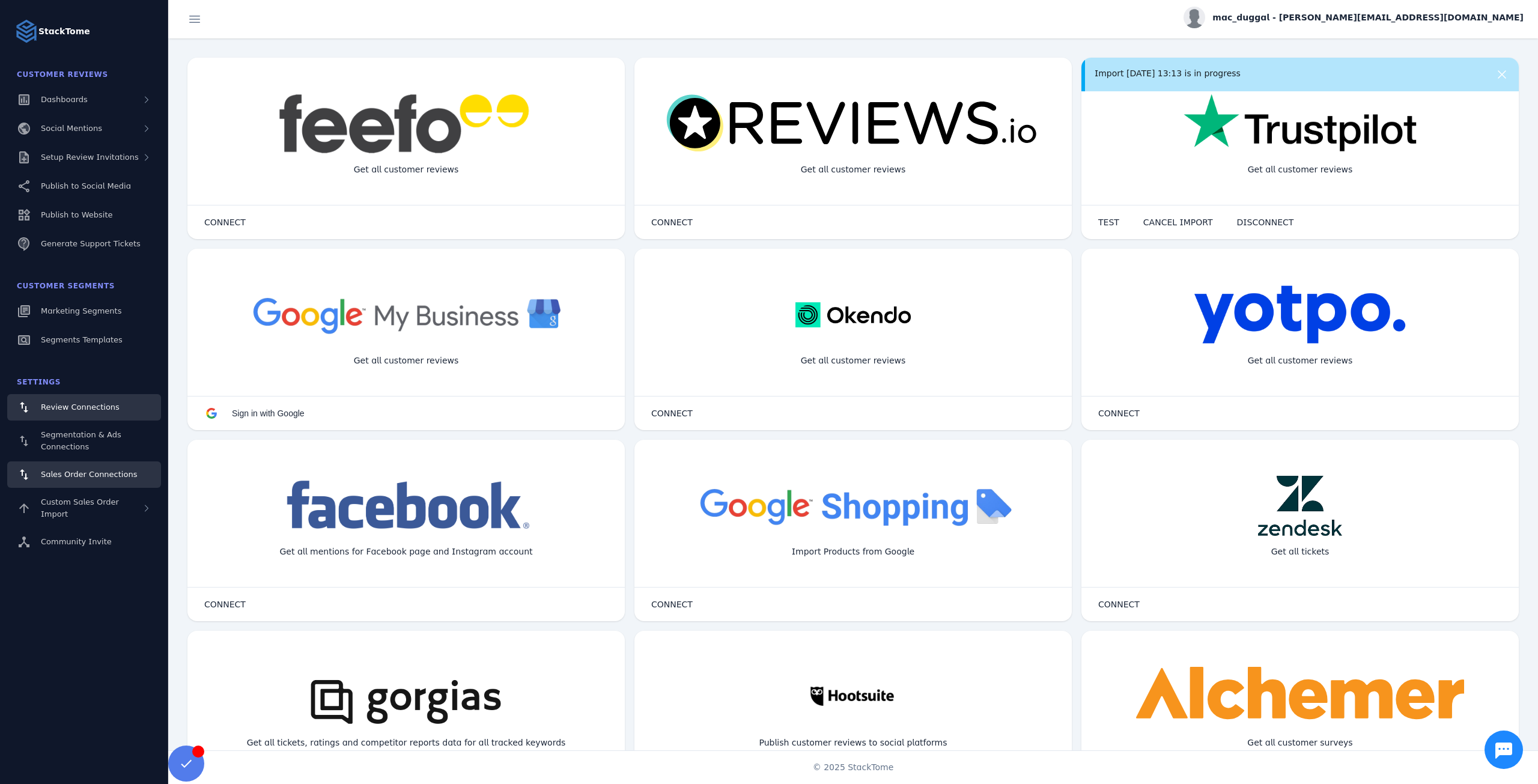
click at [102, 472] on span "Sales Order Connections" at bounding box center [89, 474] width 96 height 9
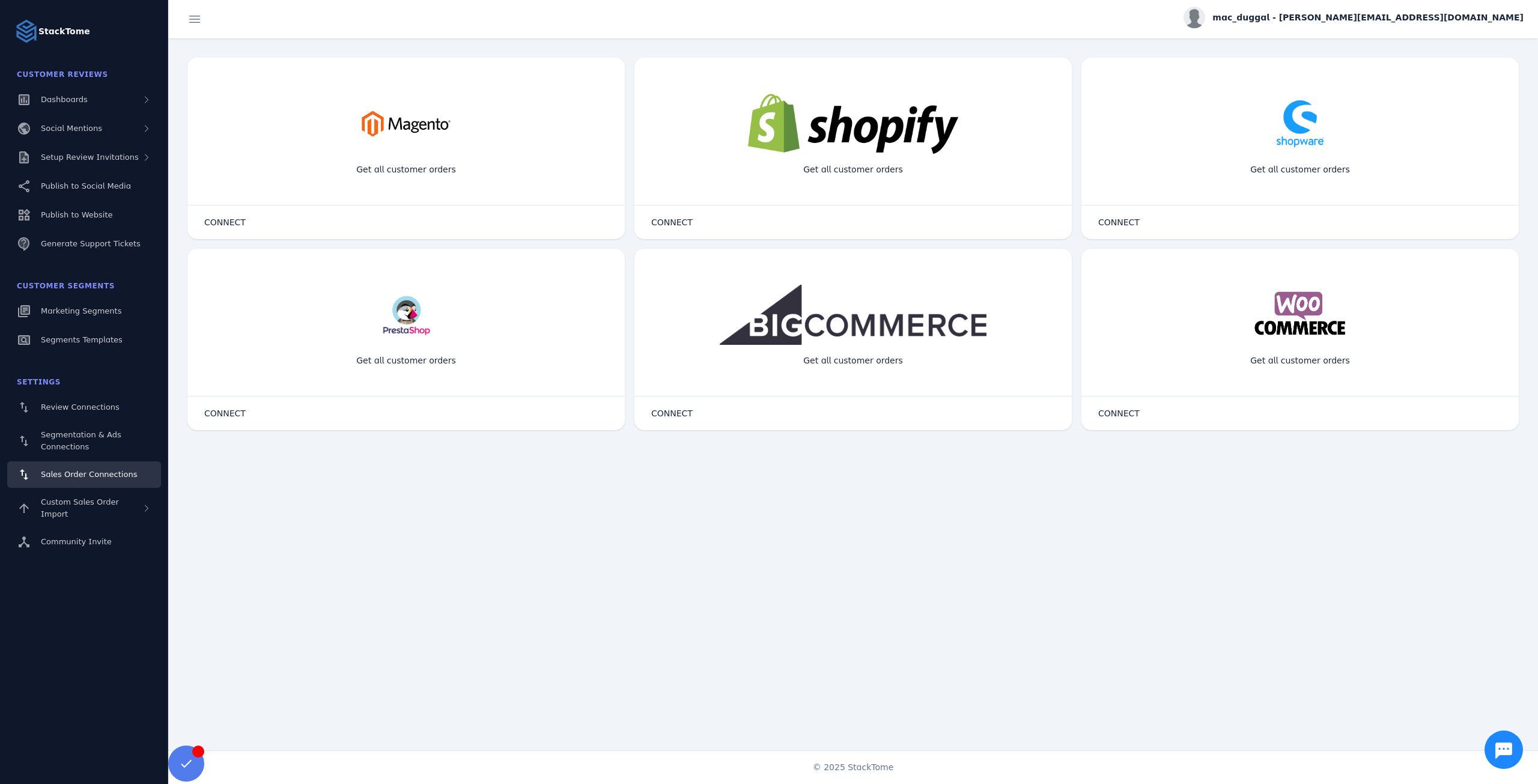
click at [656, 224] on span "CONNECT" at bounding box center [672, 222] width 41 height 8
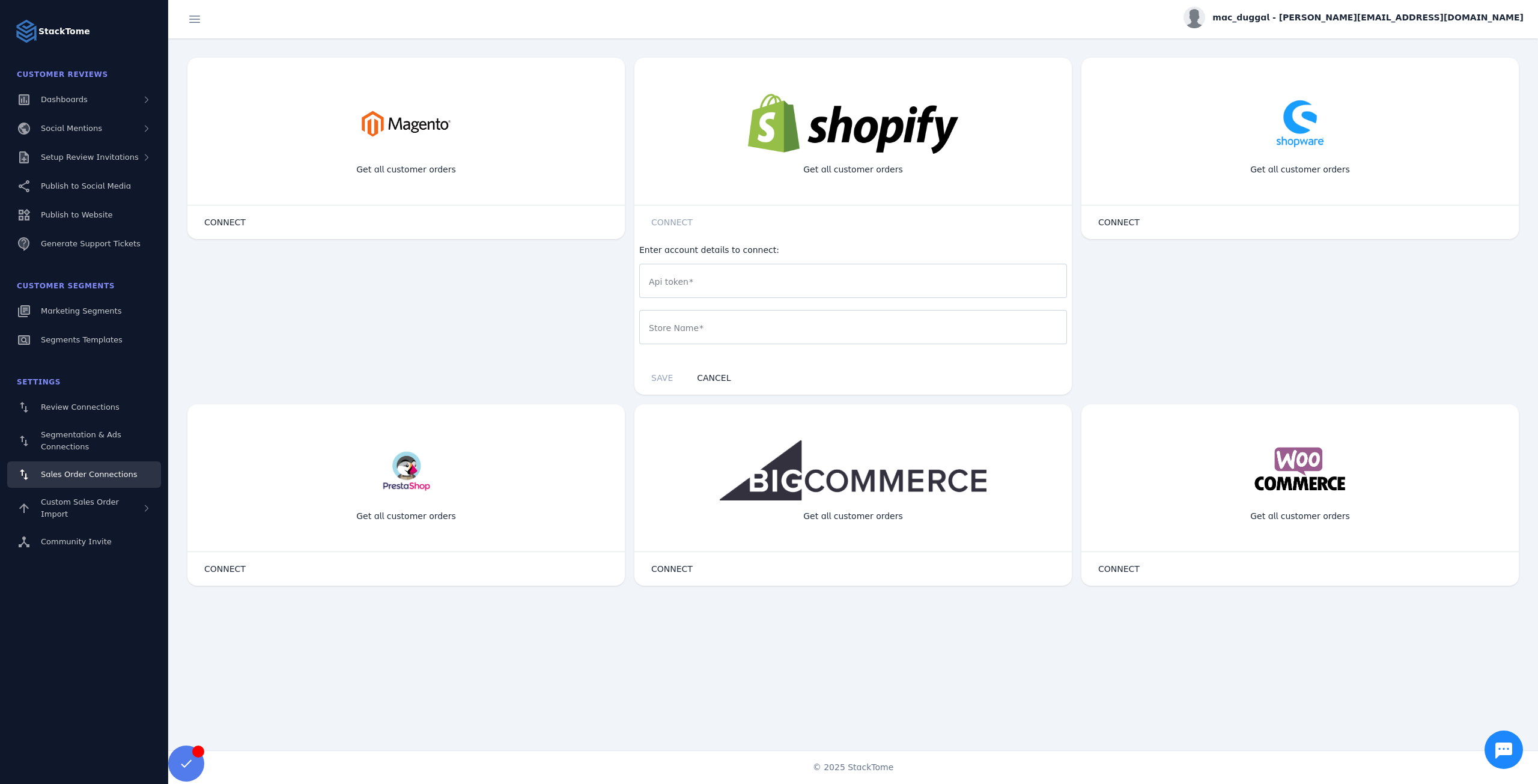
click at [711, 284] on input "Api token" at bounding box center [854, 281] width 409 height 15
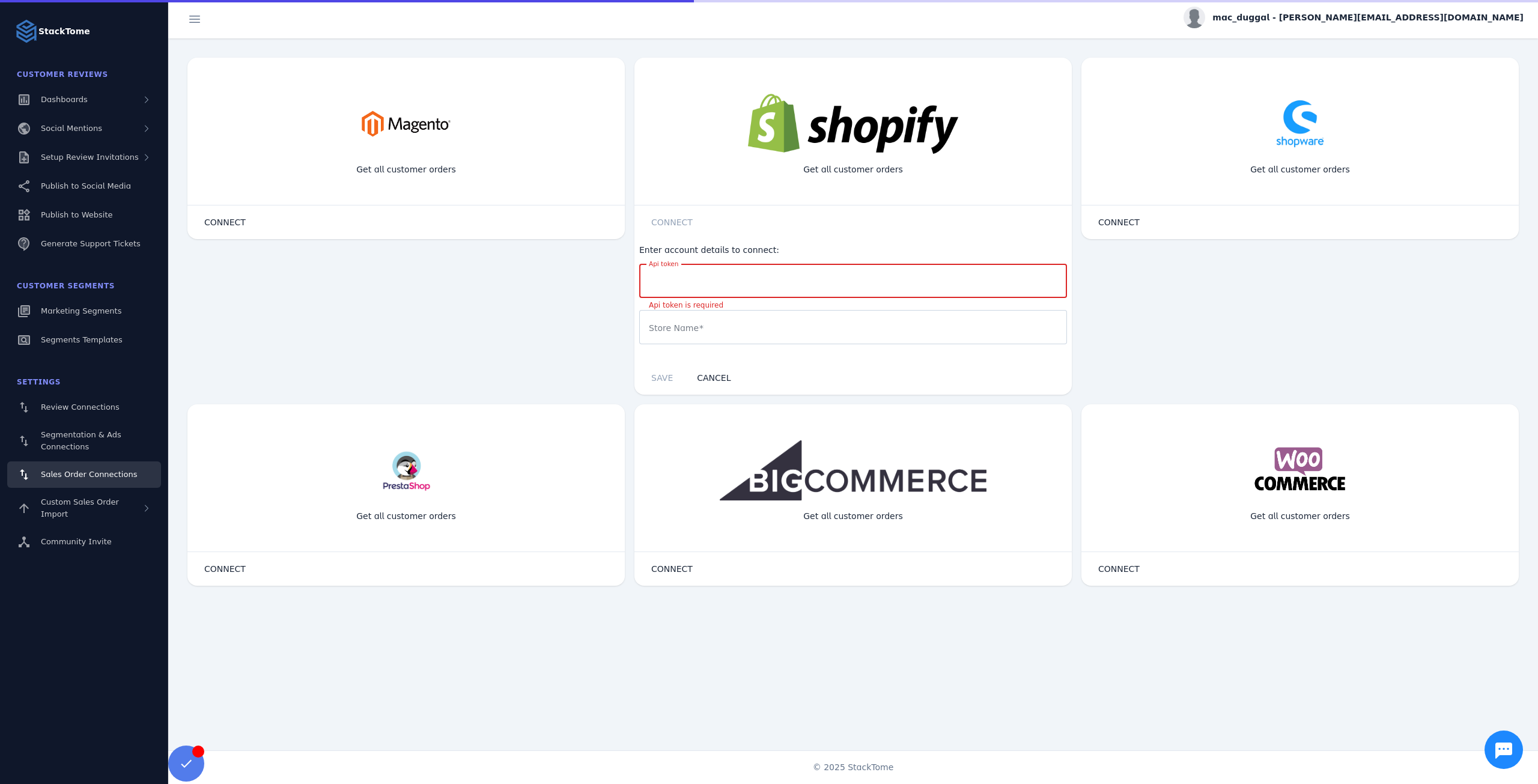
click at [690, 279] on input "Api token" at bounding box center [854, 281] width 409 height 15
click at [686, 326] on mat-label "Store Name" at bounding box center [674, 328] width 50 height 10
click at [686, 326] on input "Store Name" at bounding box center [854, 327] width 409 height 15
click at [744, 280] on input "Api token" at bounding box center [854, 281] width 409 height 15
click at [1421, 18] on span "mac_duggal - [PERSON_NAME][EMAIL_ADDRESS][DOMAIN_NAME]" at bounding box center [1368, 18] width 311 height 13
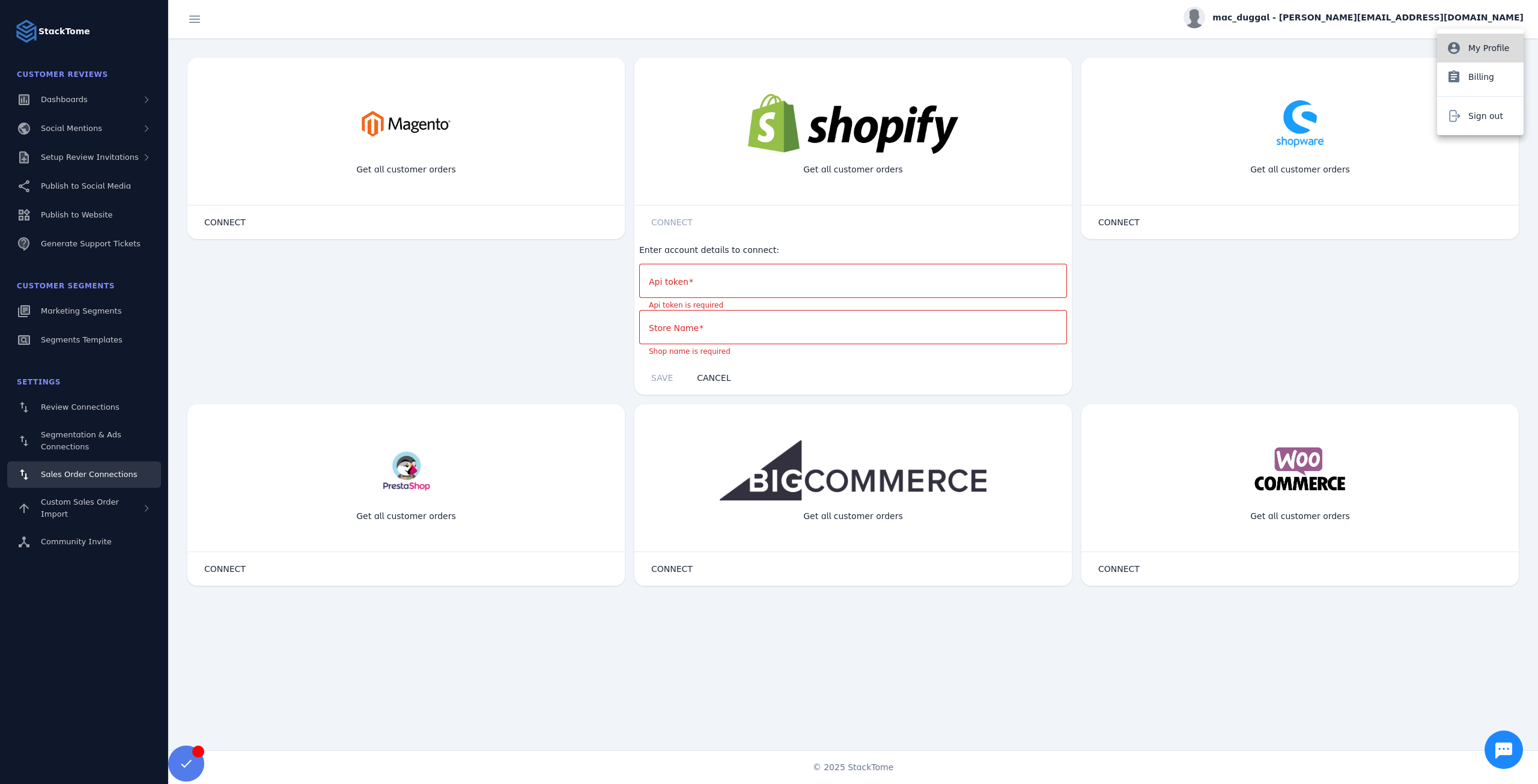
click at [1485, 47] on span "My Profile" at bounding box center [1489, 48] width 41 height 15
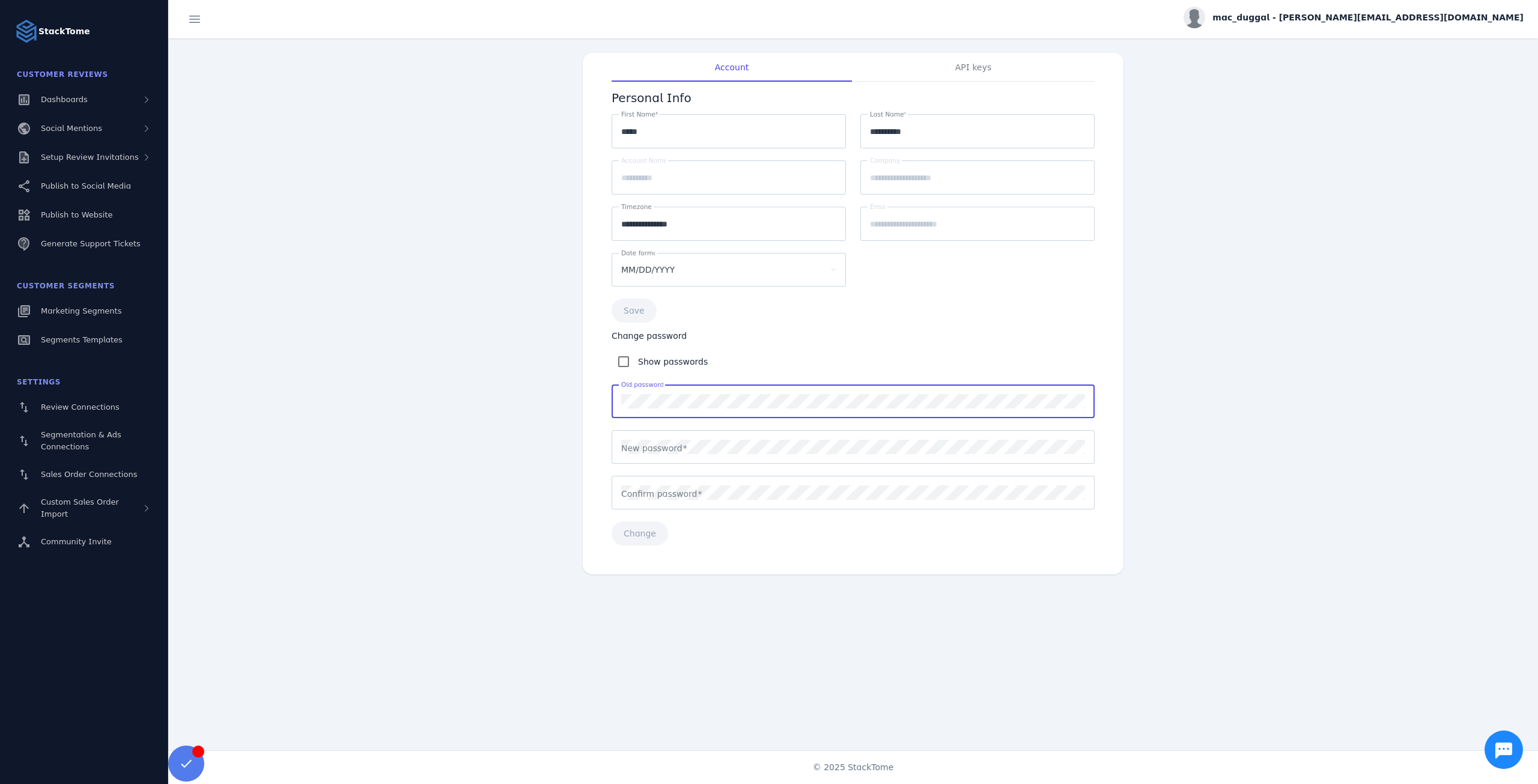
click at [643, 443] on mat-label "New password" at bounding box center [651, 448] width 61 height 10
click at [645, 489] on mat-label "Confirm password" at bounding box center [659, 494] width 76 height 10
click at [651, 529] on span "Change" at bounding box center [640, 533] width 32 height 8
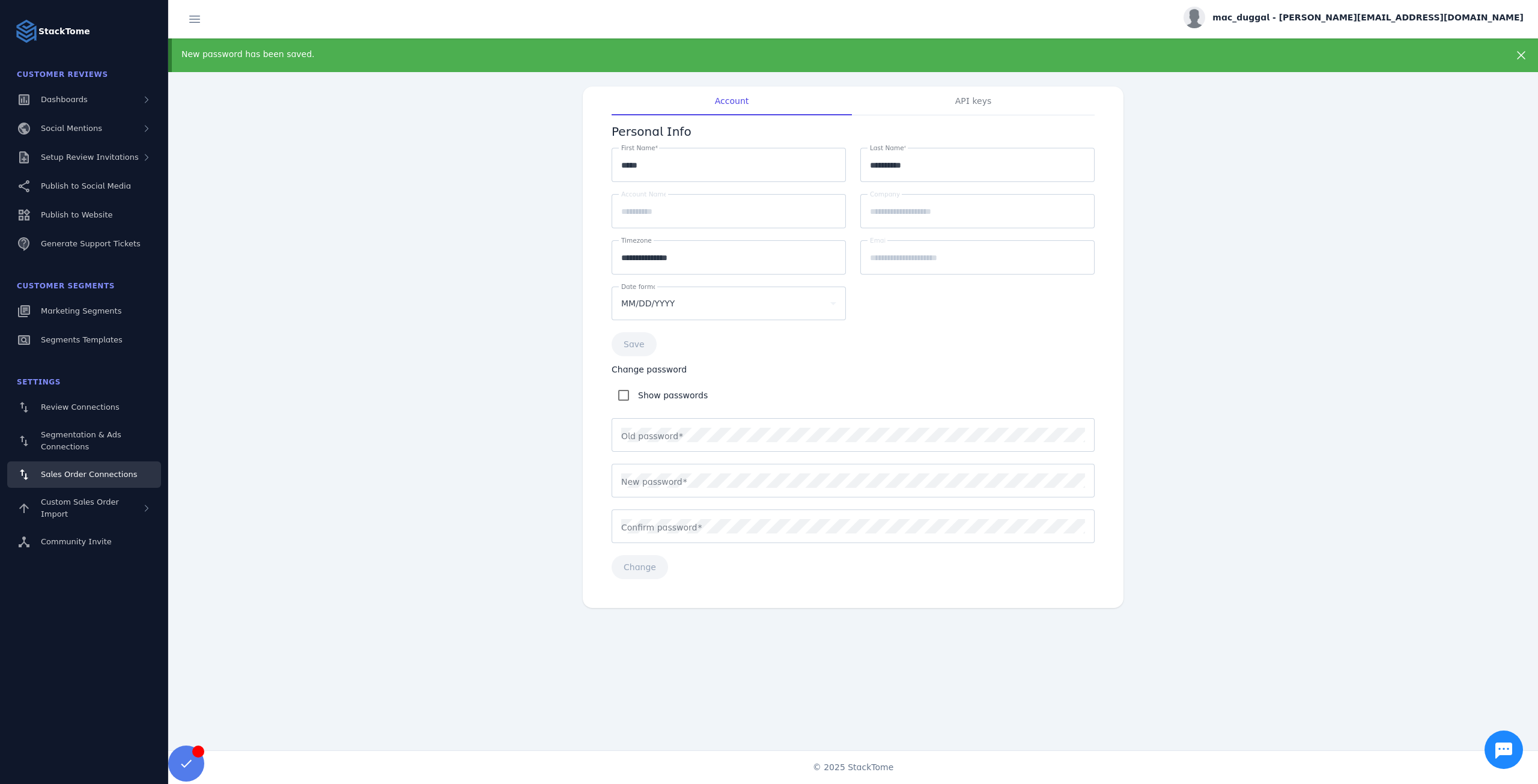
click at [100, 476] on span "Sales Order Connections" at bounding box center [89, 474] width 96 height 9
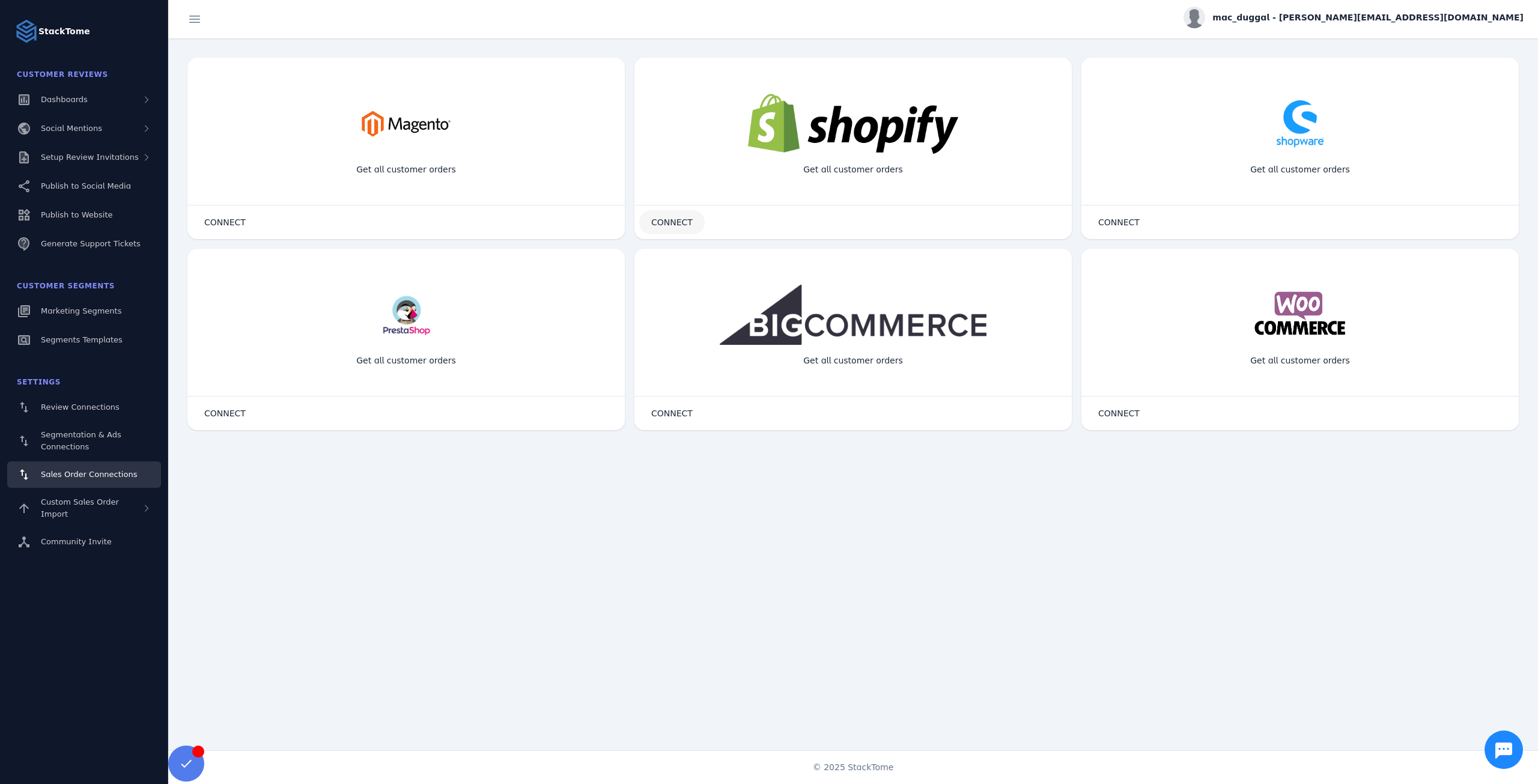
click at [673, 228] on span at bounding box center [672, 222] width 65 height 29
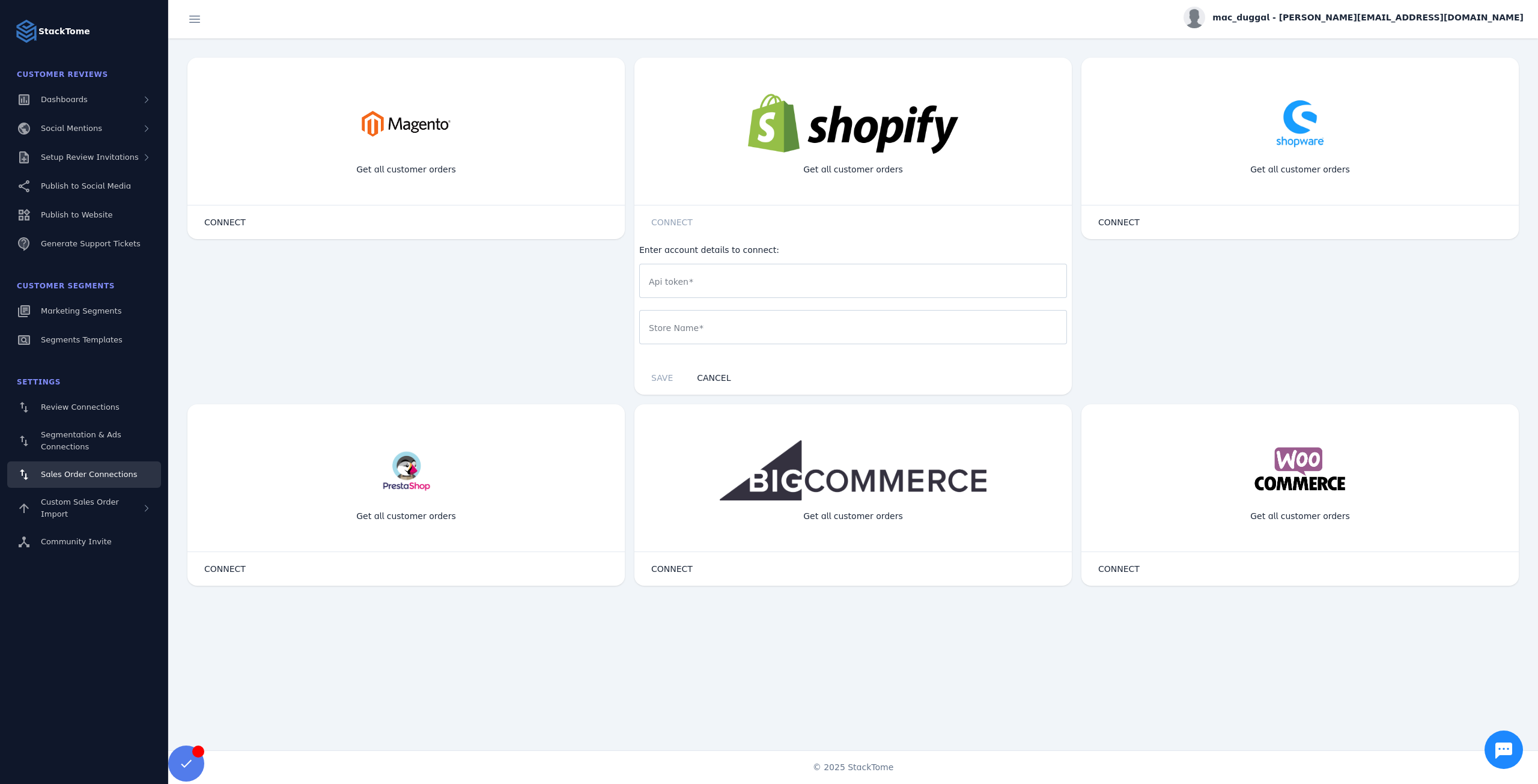
click at [726, 280] on input "Api token" at bounding box center [854, 281] width 409 height 15
